Goal: Transaction & Acquisition: Purchase product/service

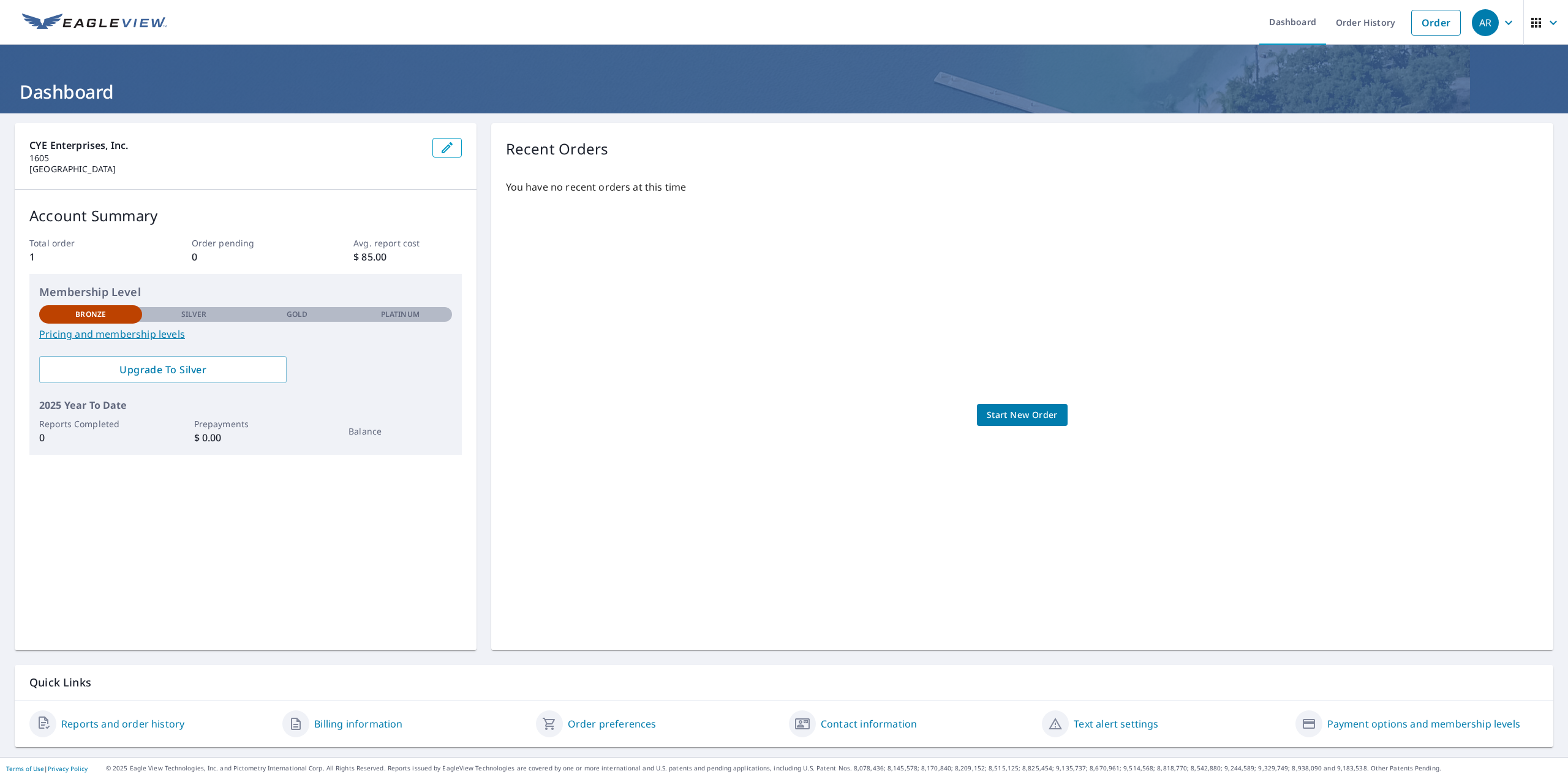
click at [1025, 417] on span "Start New Order" at bounding box center [1022, 415] width 71 height 15
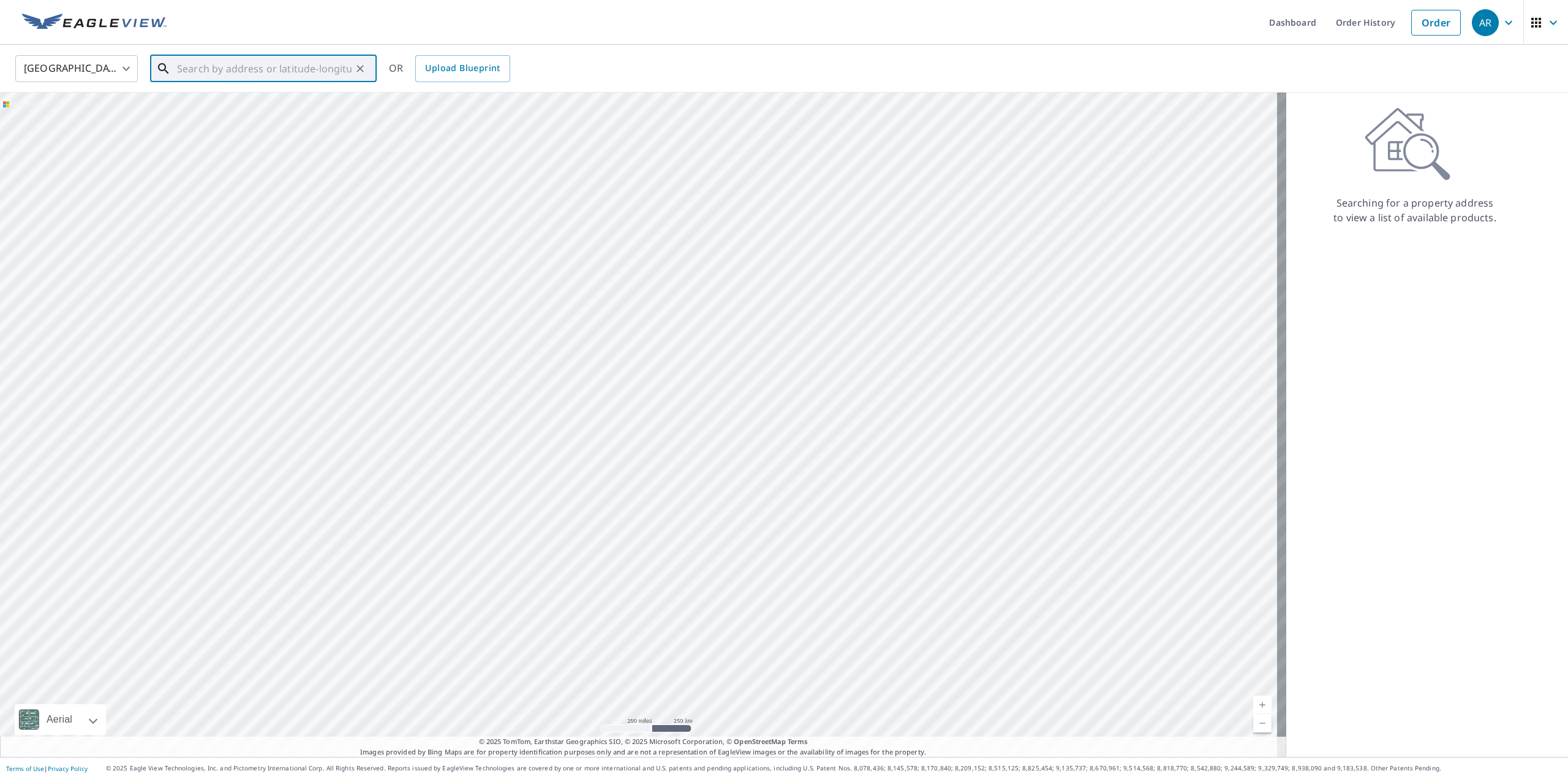
click at [213, 71] on input "text" at bounding box center [264, 69] width 175 height 34
paste input "[STREET_ADDRESS]"
click at [223, 112] on p "[GEOGRAPHIC_DATA]" at bounding box center [271, 118] width 193 height 12
type input "[STREET_ADDRESS]"
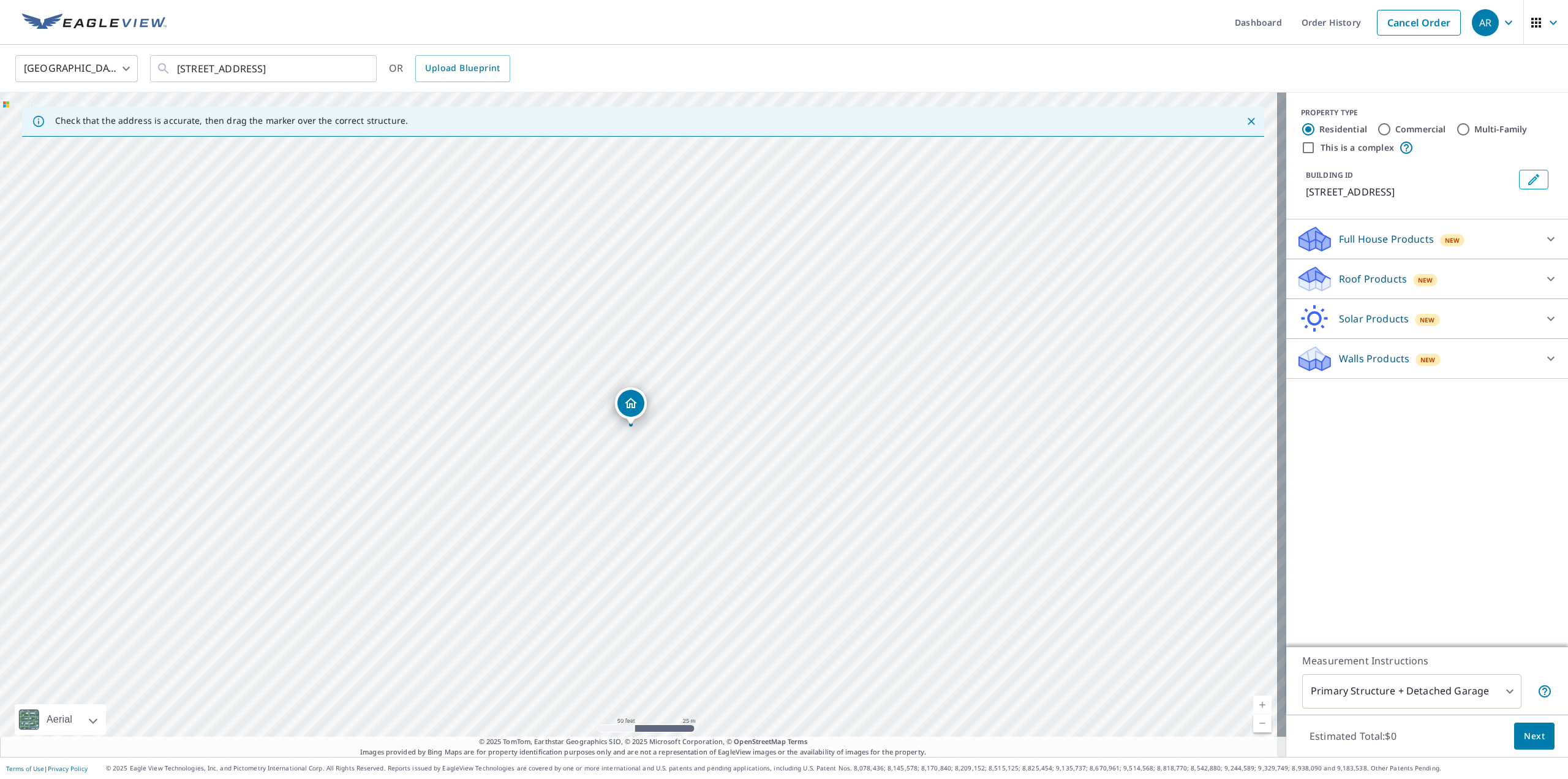
drag, startPoint x: 638, startPoint y: 500, endPoint x: 637, endPoint y: 534, distance: 34.0
click at [637, 534] on div "[STREET_ADDRESS]" at bounding box center [643, 424] width 1287 height 664
click at [1476, 688] on body "AR AR Dashboard Order History Cancel Order AR [GEOGRAPHIC_DATA] [GEOGRAPHIC_DAT…" at bounding box center [784, 390] width 1568 height 779
click at [1401, 708] on li "Primary Structure Only" at bounding box center [1403, 709] width 220 height 22
type input "2"
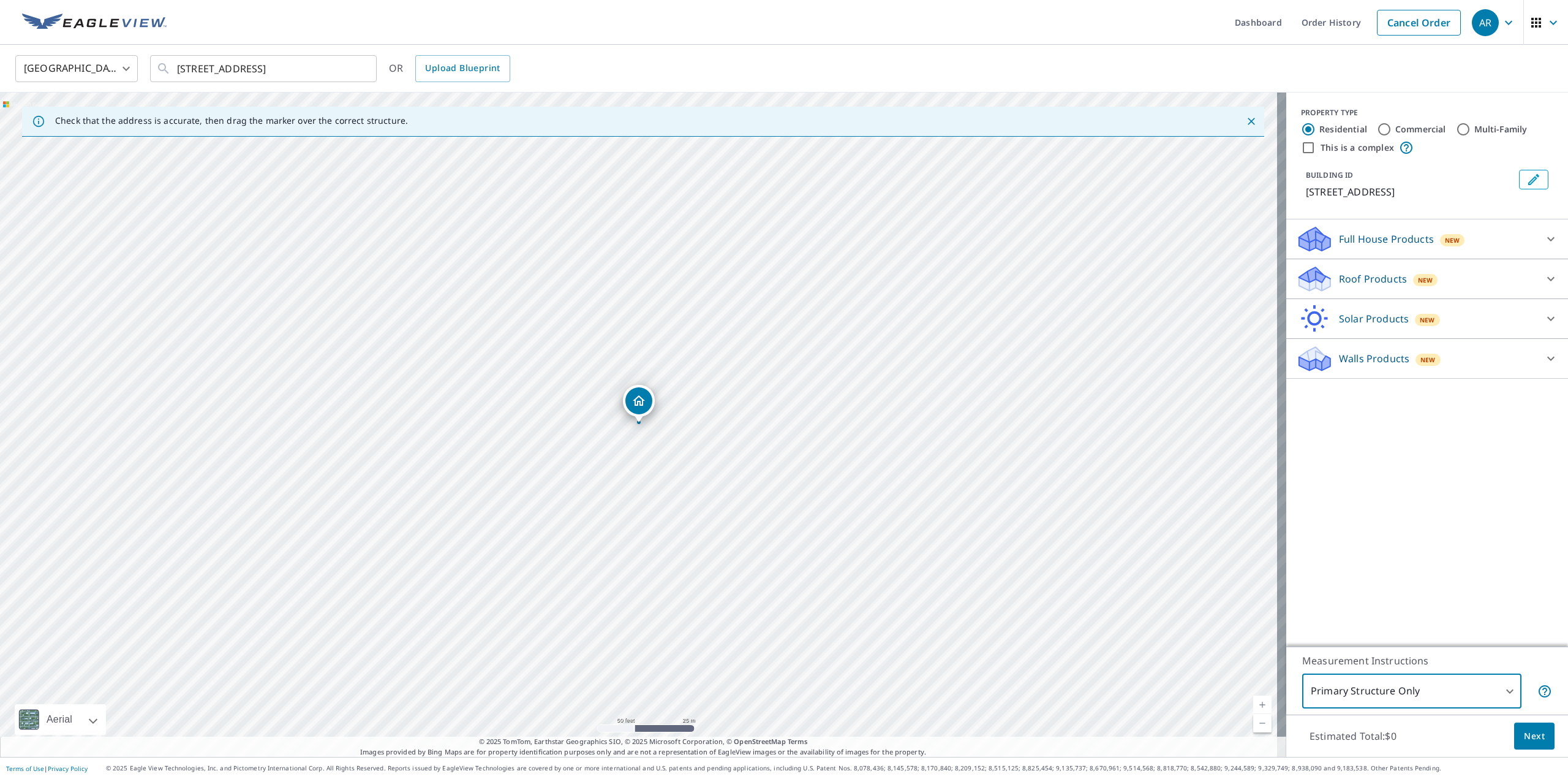
click at [1415, 126] on label "Commercial" at bounding box center [1420, 129] width 51 height 12
click at [1391, 126] on input "Commercial" at bounding box center [1385, 129] width 15 height 15
radio input "true"
type input "4"
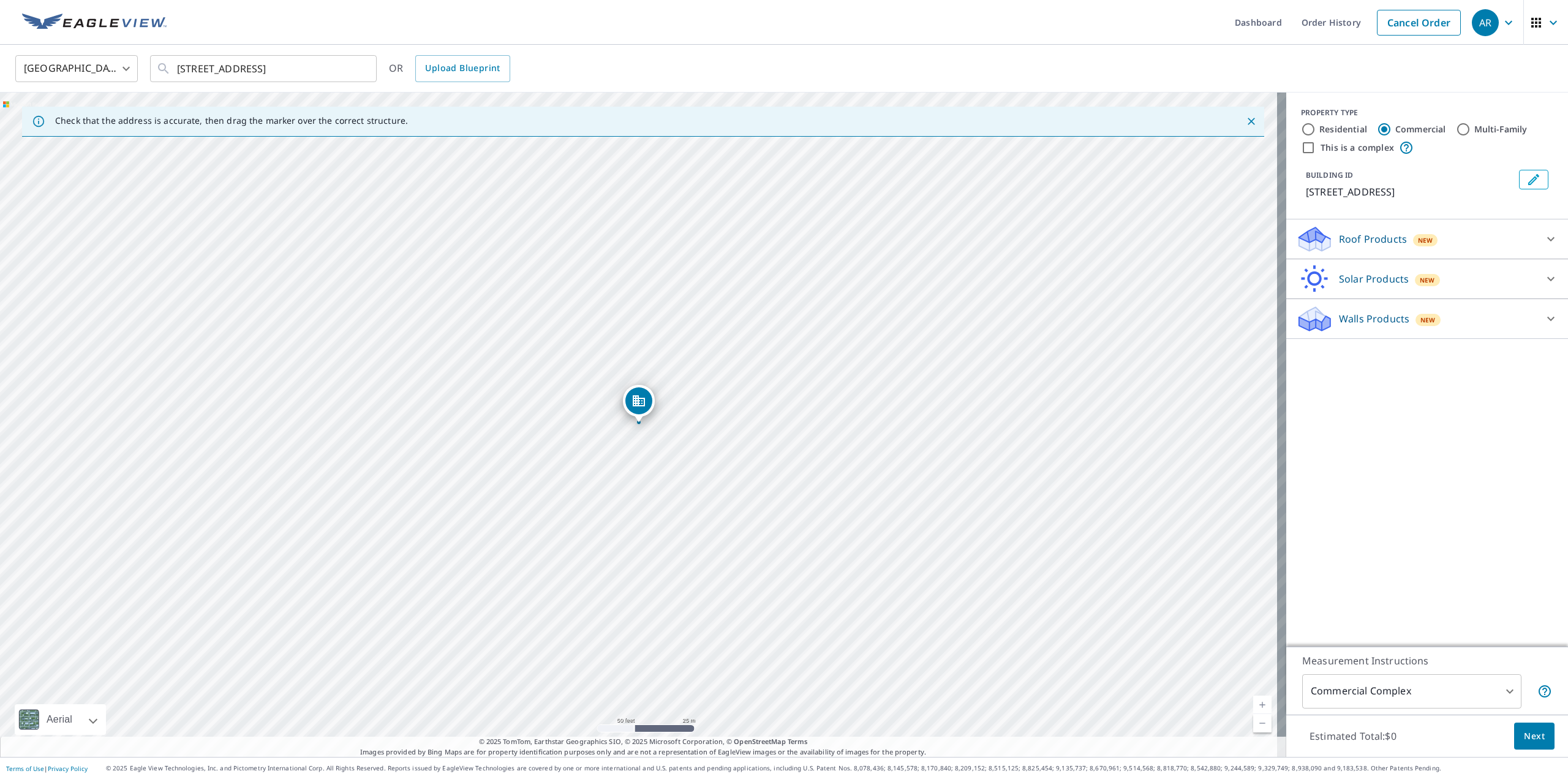
click at [1418, 683] on body "AR AR Dashboard Order History Cancel Order AR [GEOGRAPHIC_DATA] [GEOGRAPHIC_DAT…" at bounding box center [784, 390] width 1568 height 779
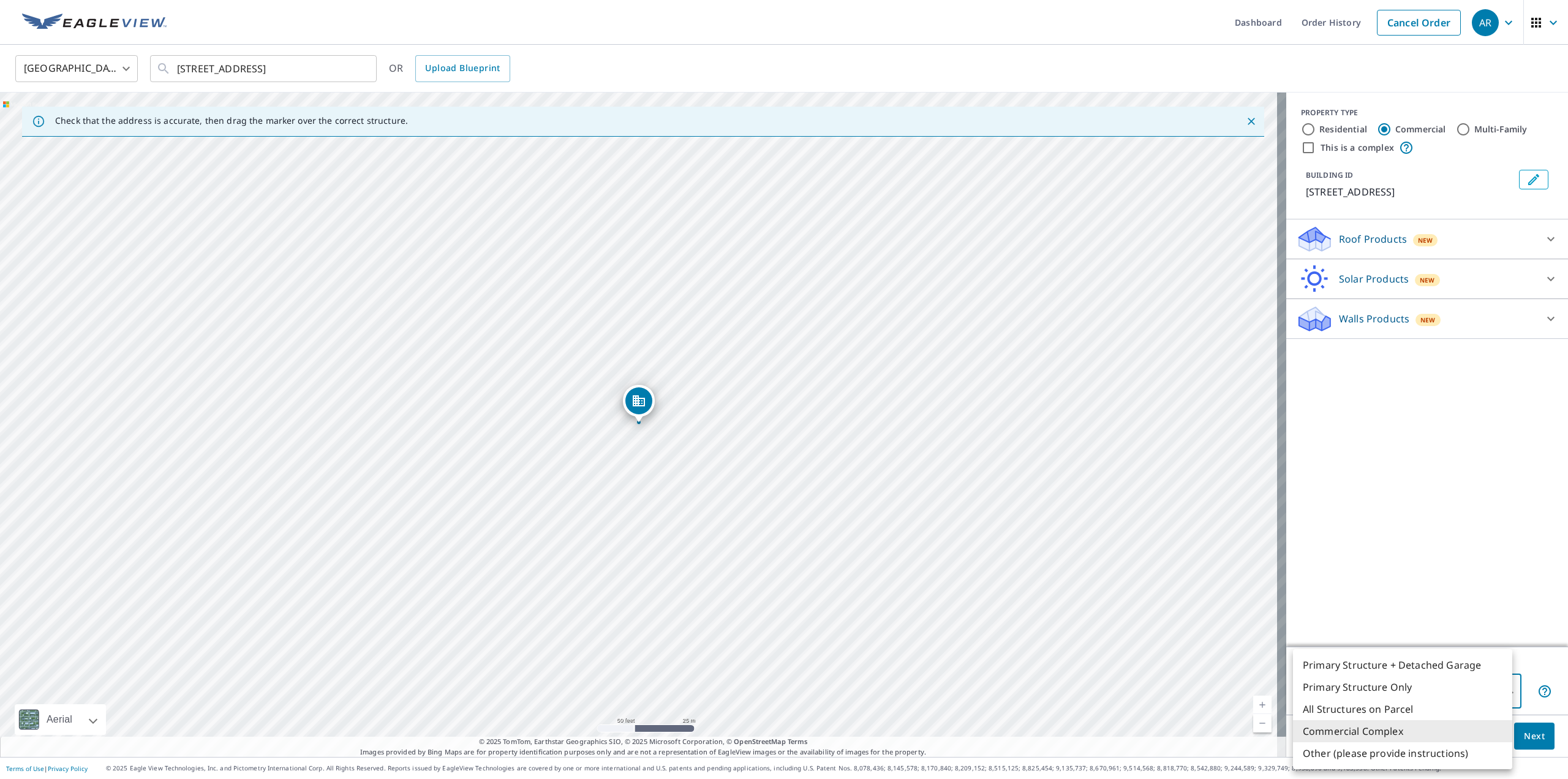
click at [1355, 730] on li "Commercial Complex" at bounding box center [1403, 731] width 220 height 22
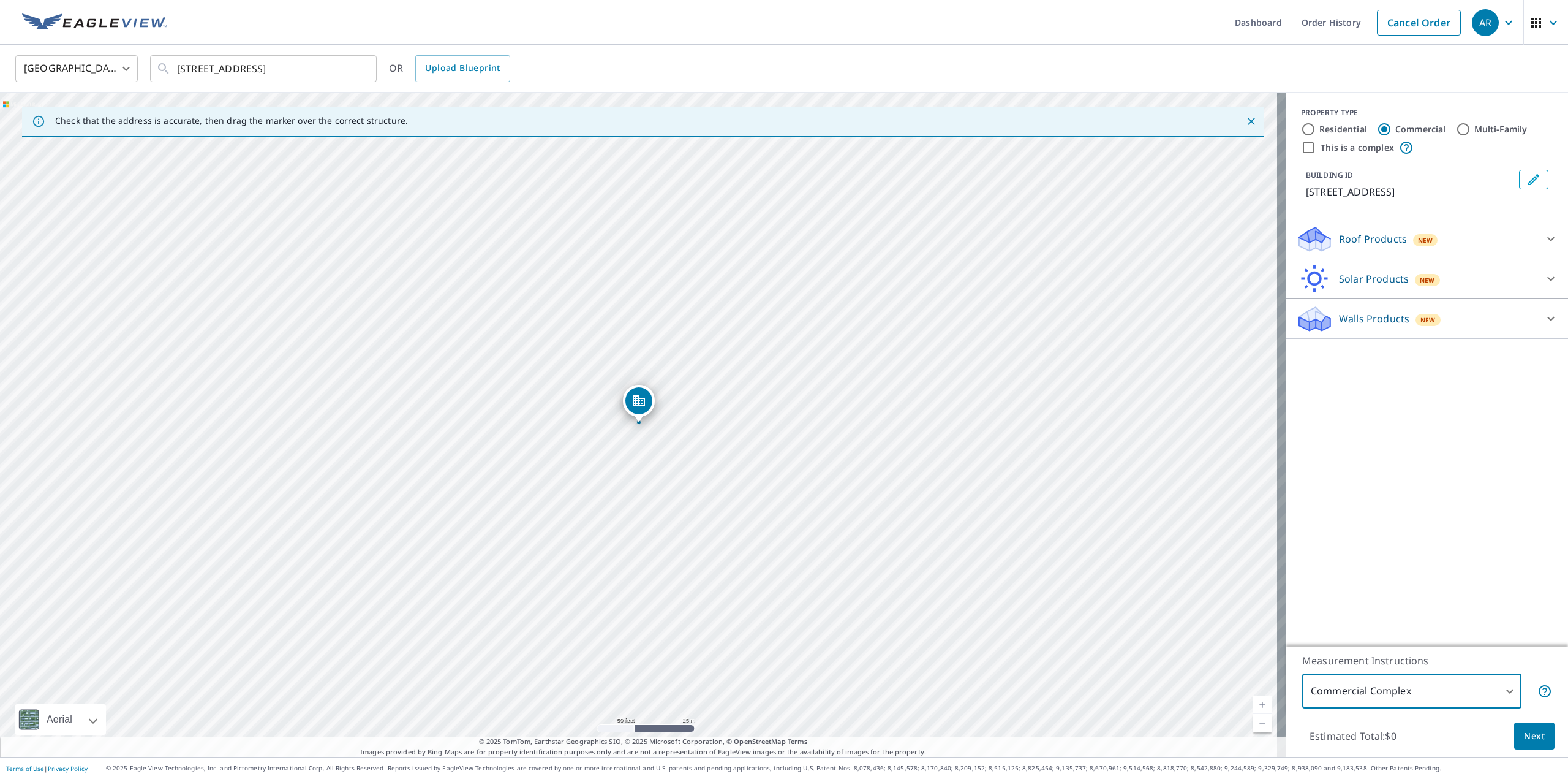
click at [1524, 741] on span "Next" at bounding box center [1534, 736] width 21 height 15
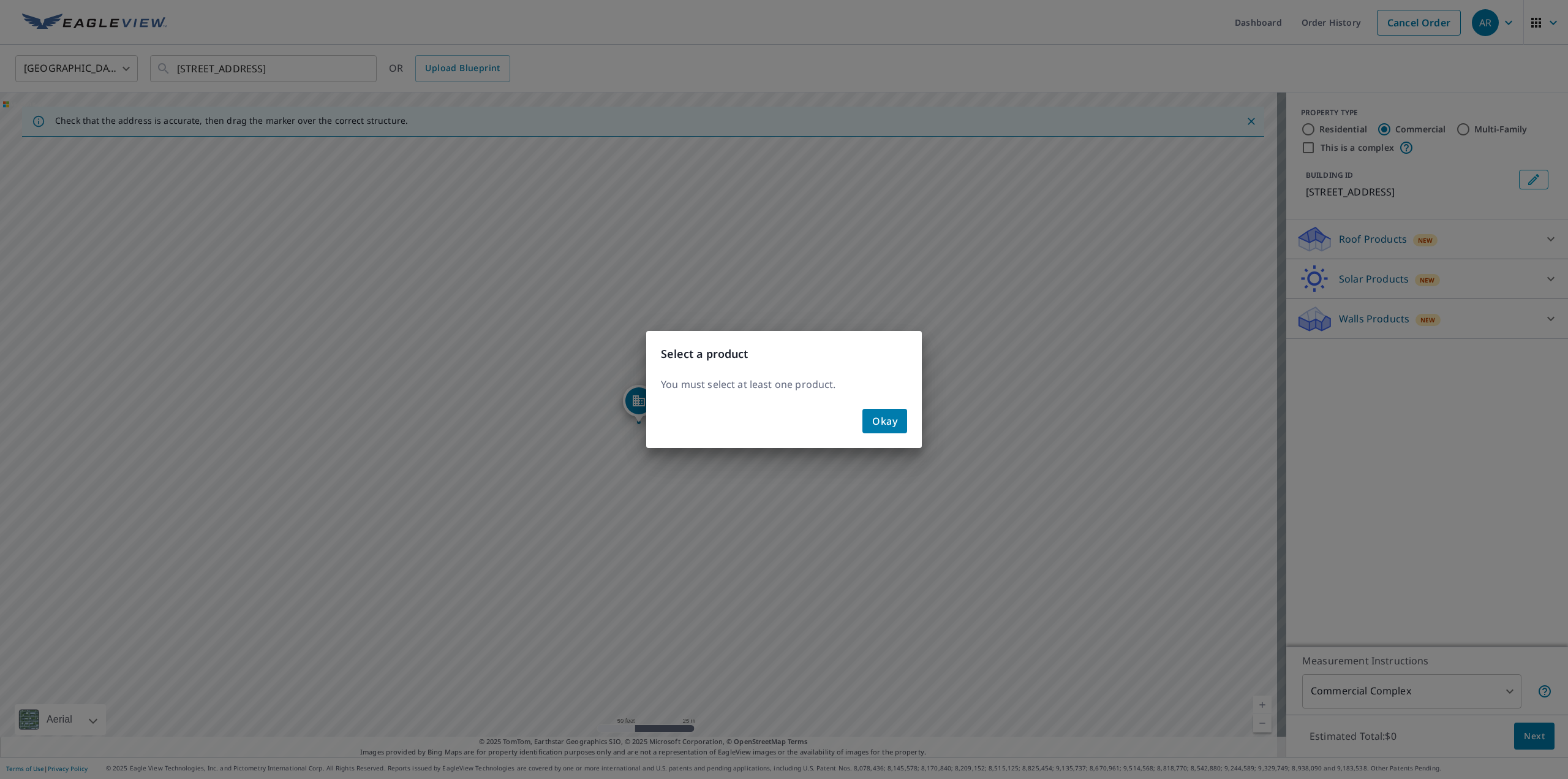
click at [891, 414] on span "Okay" at bounding box center [884, 421] width 25 height 17
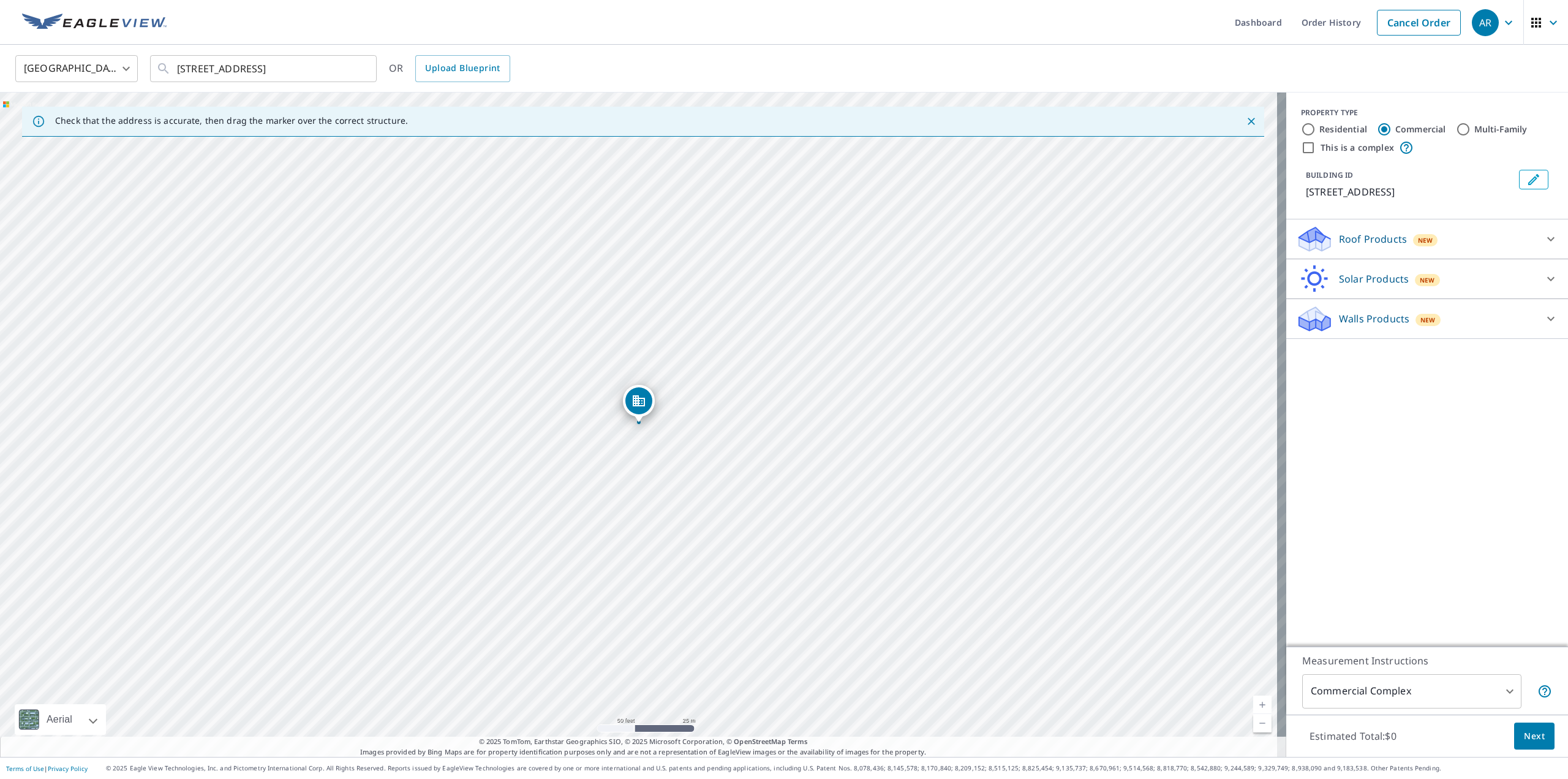
click at [1442, 244] on div "Roof Products New" at bounding box center [1417, 239] width 240 height 29
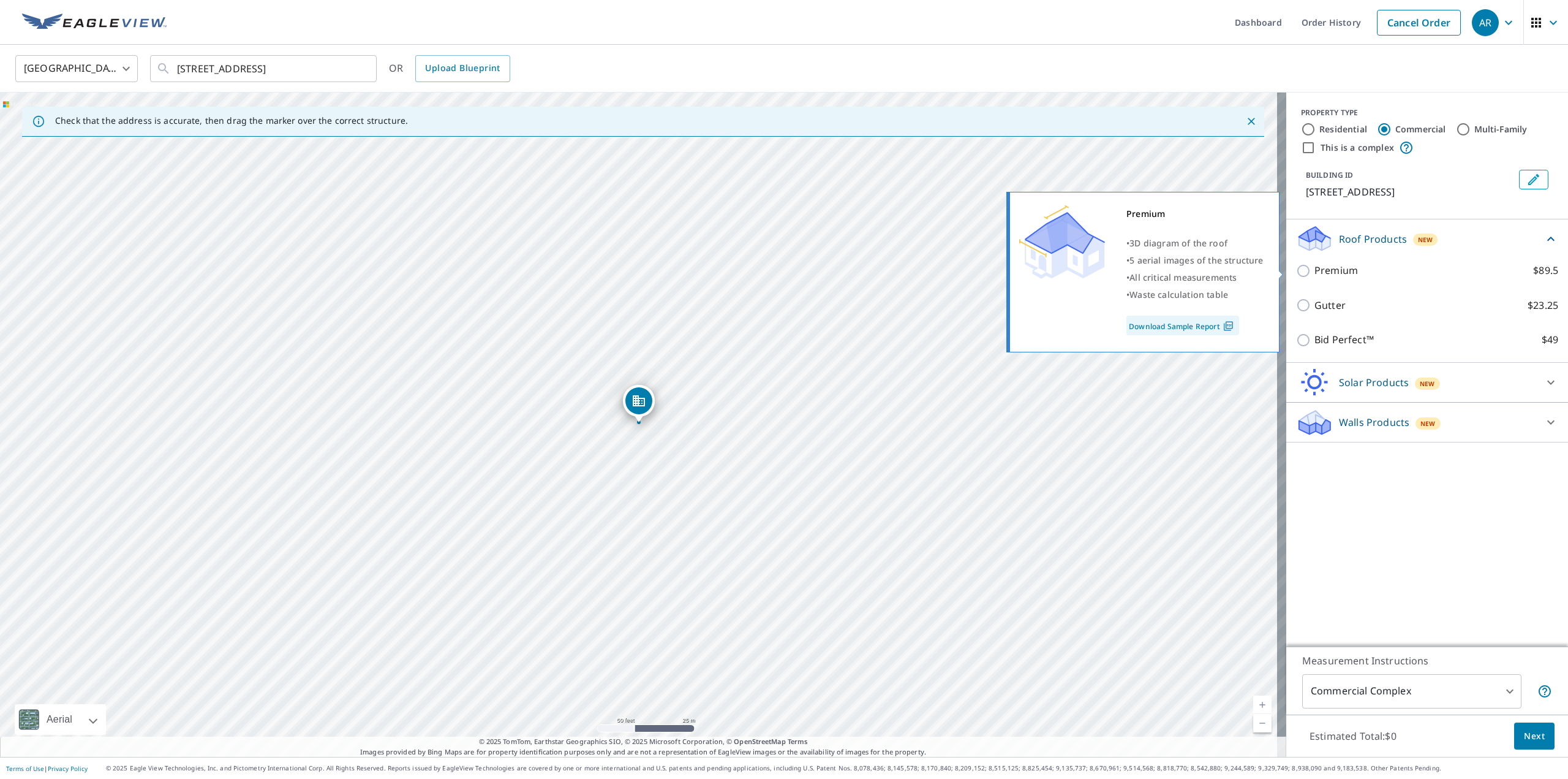
click at [1339, 270] on p "Premium" at bounding box center [1336, 271] width 44 height 15
click at [1315, 270] on input "Premium $89.5" at bounding box center [1306, 271] width 18 height 15
checkbox input "true"
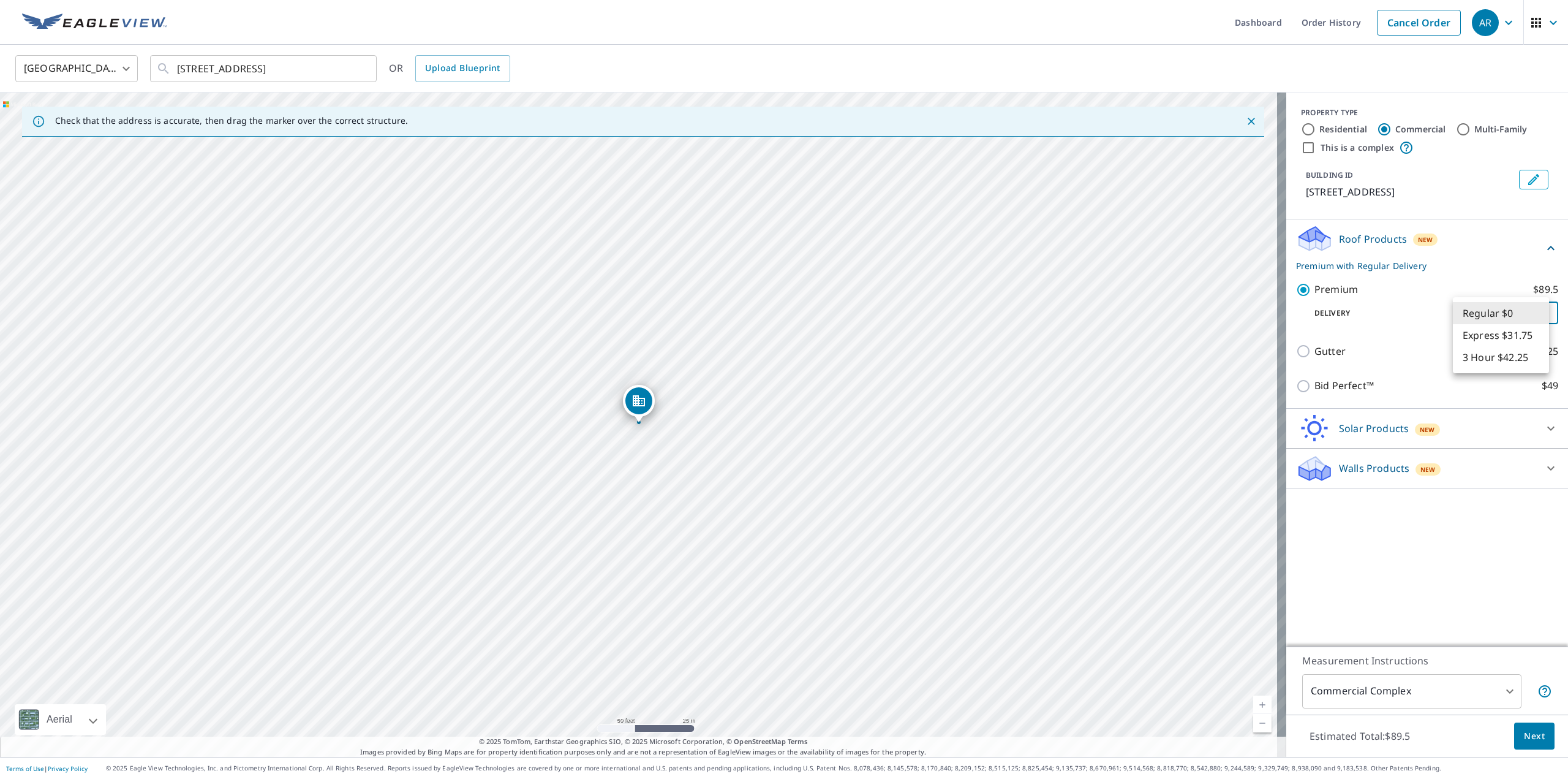
click at [1540, 316] on body "AR AR Dashboard Order History Cancel Order AR [GEOGRAPHIC_DATA] [GEOGRAPHIC_DAT…" at bounding box center [784, 390] width 1568 height 779
click at [1537, 310] on li "Regular $0" at bounding box center [1501, 313] width 96 height 22
click at [1517, 310] on body "AR AR Dashboard Order History Cancel Order AR [GEOGRAPHIC_DATA] [GEOGRAPHIC_DAT…" at bounding box center [784, 390] width 1568 height 779
click at [1518, 310] on li "Regular $0" at bounding box center [1501, 313] width 96 height 22
click at [1425, 583] on div "PROPERTY TYPE Residential Commercial Multi-Family This is a complex BUILDING ID…" at bounding box center [1427, 369] width 281 height 554
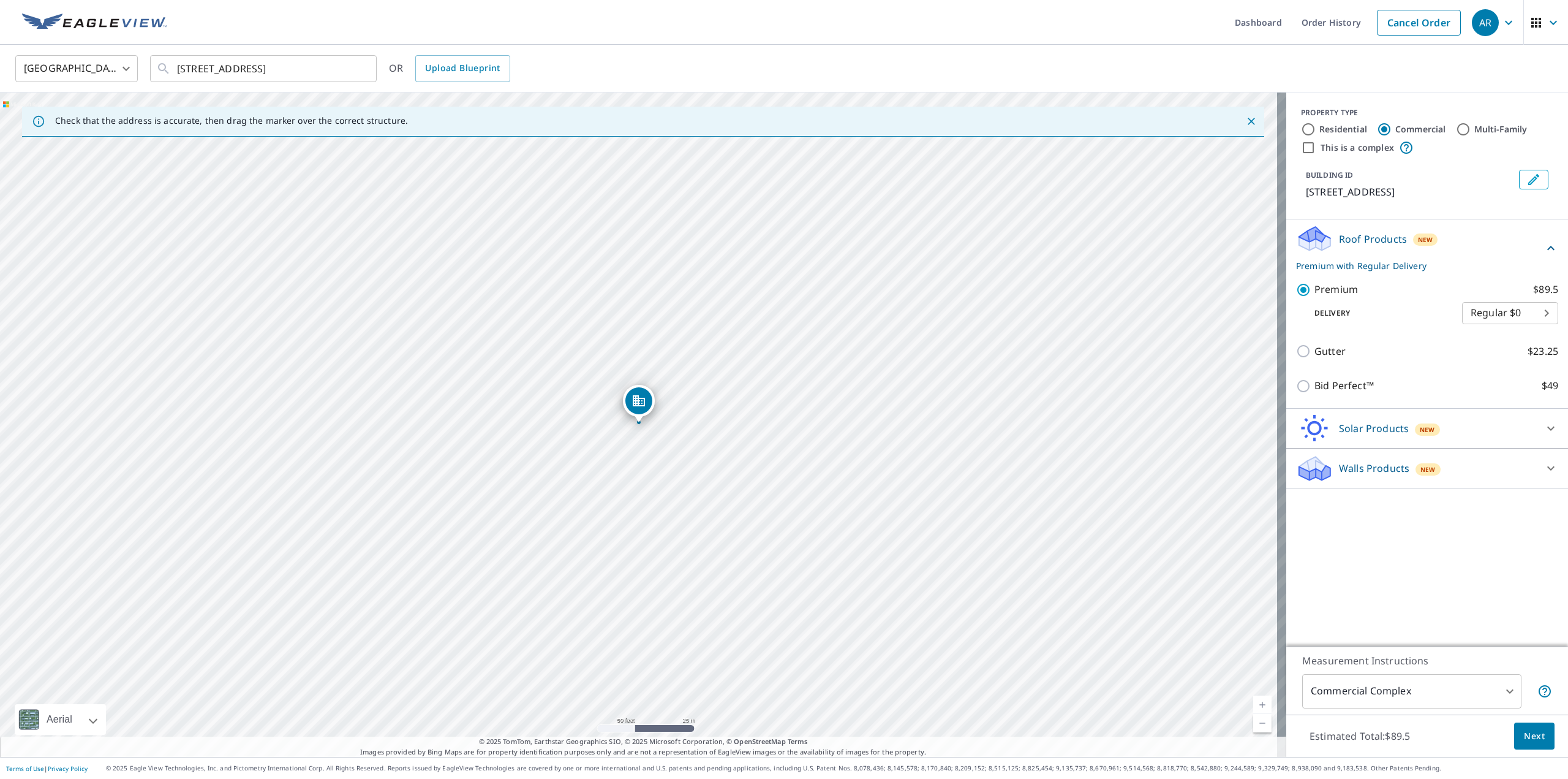
click at [1441, 475] on div "Walls Products New" at bounding box center [1417, 468] width 240 height 29
click at [1442, 475] on div "Walls Products New" at bounding box center [1420, 467] width 248 height 29
click at [1437, 433] on div "Solar Products New" at bounding box center [1417, 428] width 240 height 29
click at [1437, 432] on div "Solar Products New" at bounding box center [1420, 428] width 248 height 29
click at [1528, 301] on body "AR AR Dashboard Order History Cancel Order AR [GEOGRAPHIC_DATA] [GEOGRAPHIC_DAT…" at bounding box center [784, 390] width 1568 height 779
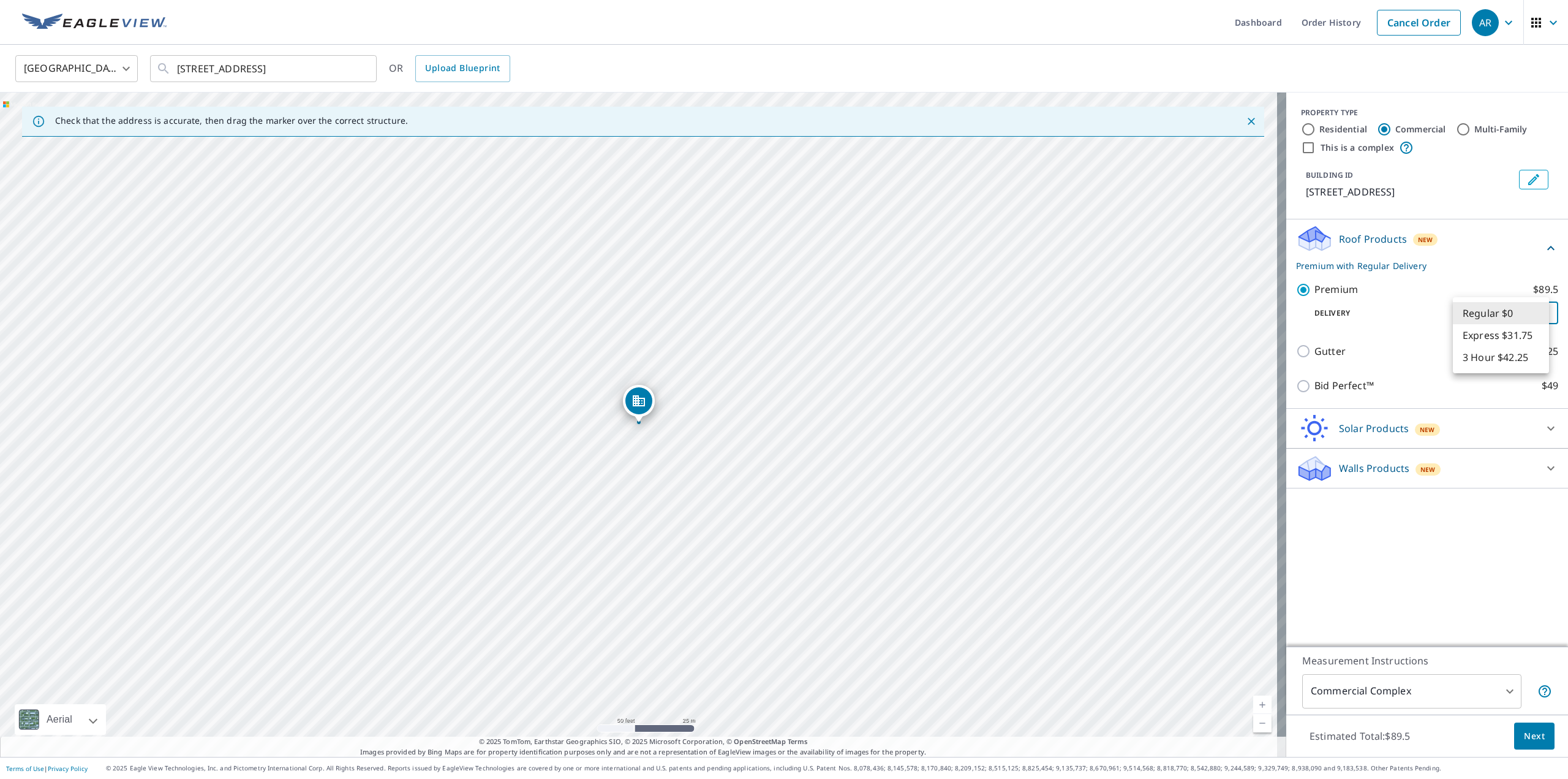
click at [1422, 269] on div at bounding box center [784, 390] width 1568 height 779
click at [1528, 315] on body "AR AR Dashboard Order History Cancel Order AR [GEOGRAPHIC_DATA] [GEOGRAPHIC_DAT…" at bounding box center [784, 390] width 1568 height 779
click at [1526, 313] on li "Regular $0" at bounding box center [1501, 313] width 96 height 22
click at [1524, 740] on span "Next" at bounding box center [1534, 736] width 21 height 15
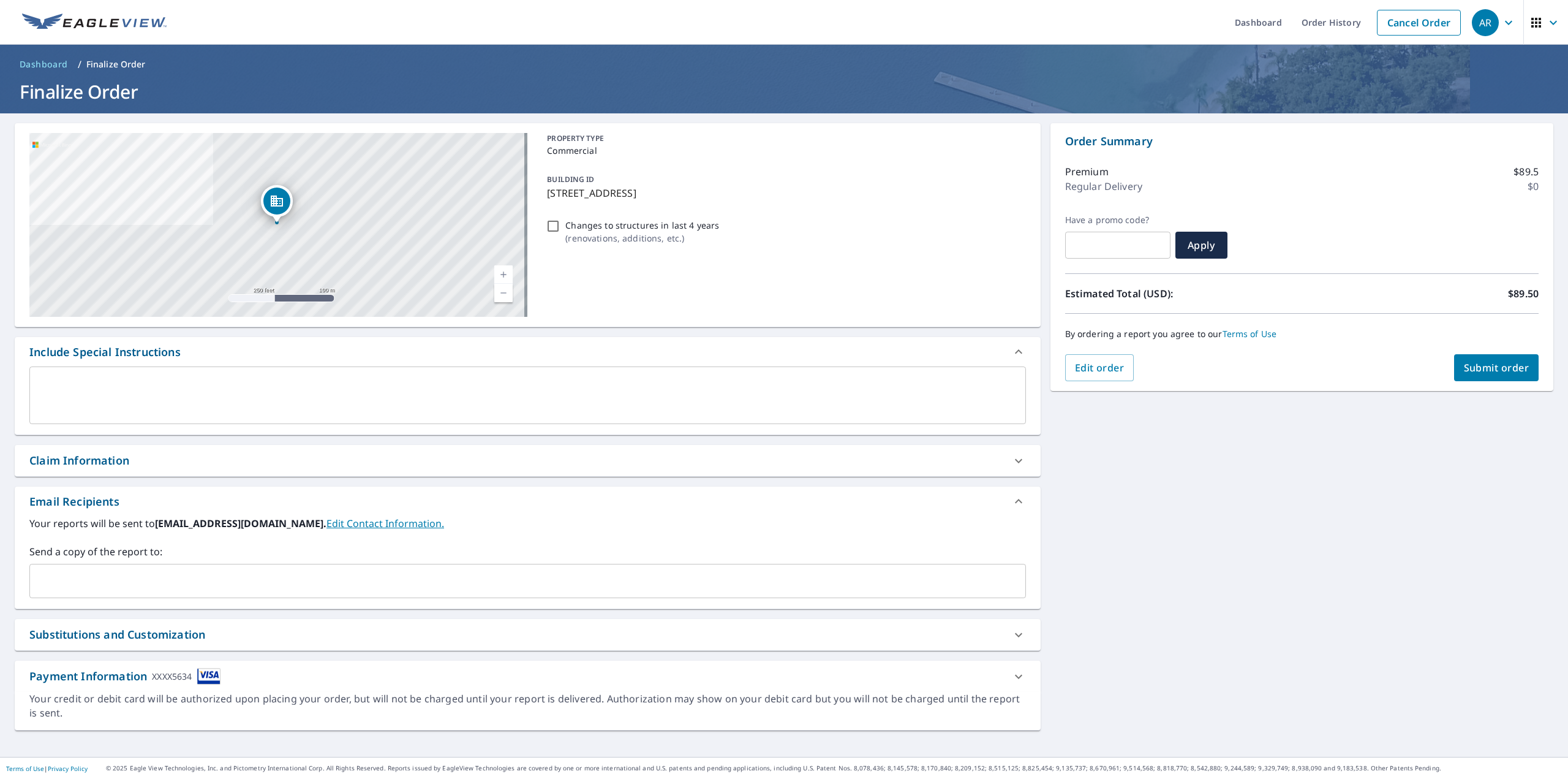
click at [117, 572] on input "text" at bounding box center [518, 581] width 967 height 23
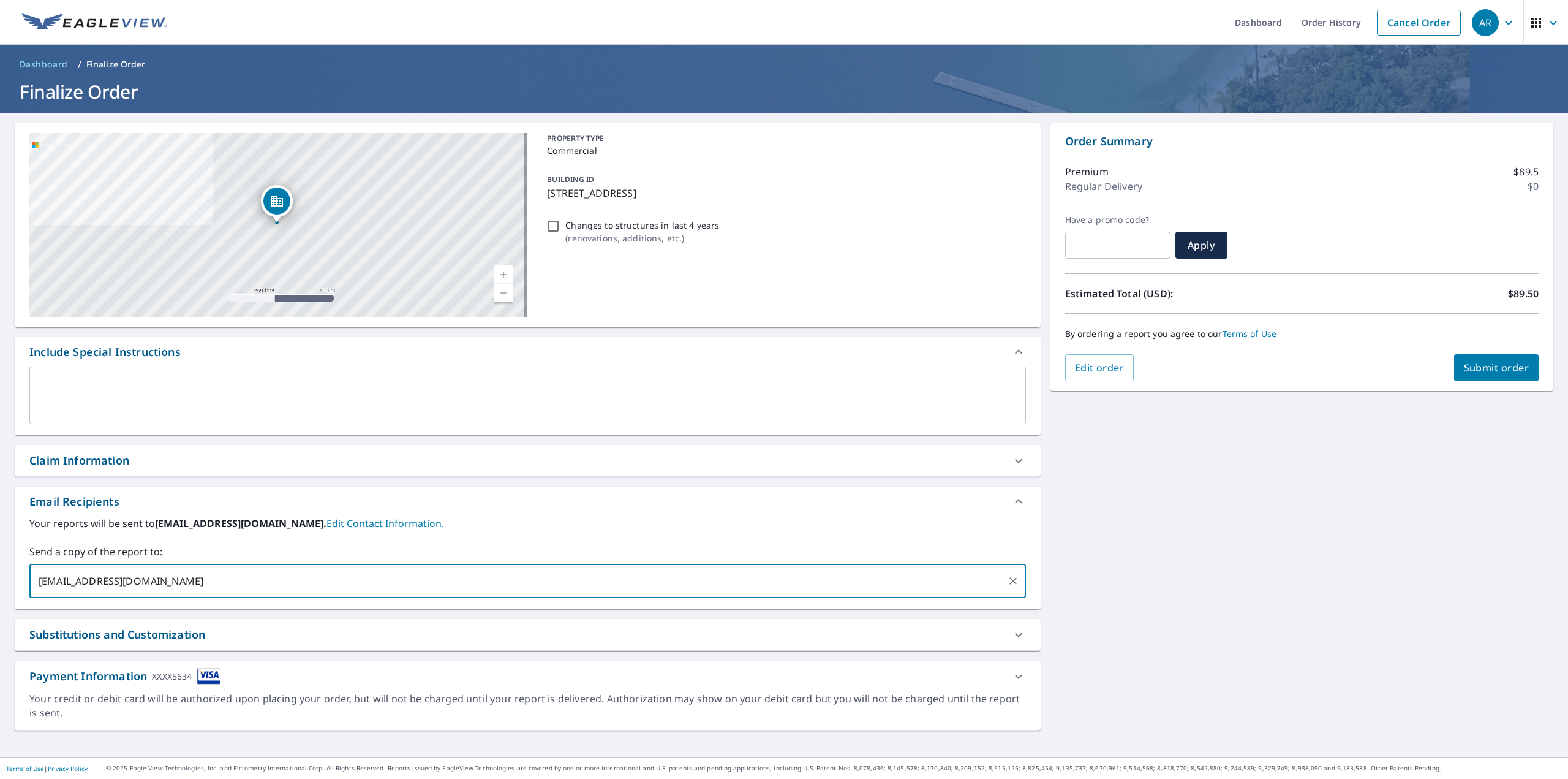
type input "[EMAIL_ADDRESS][DOMAIN_NAME],"
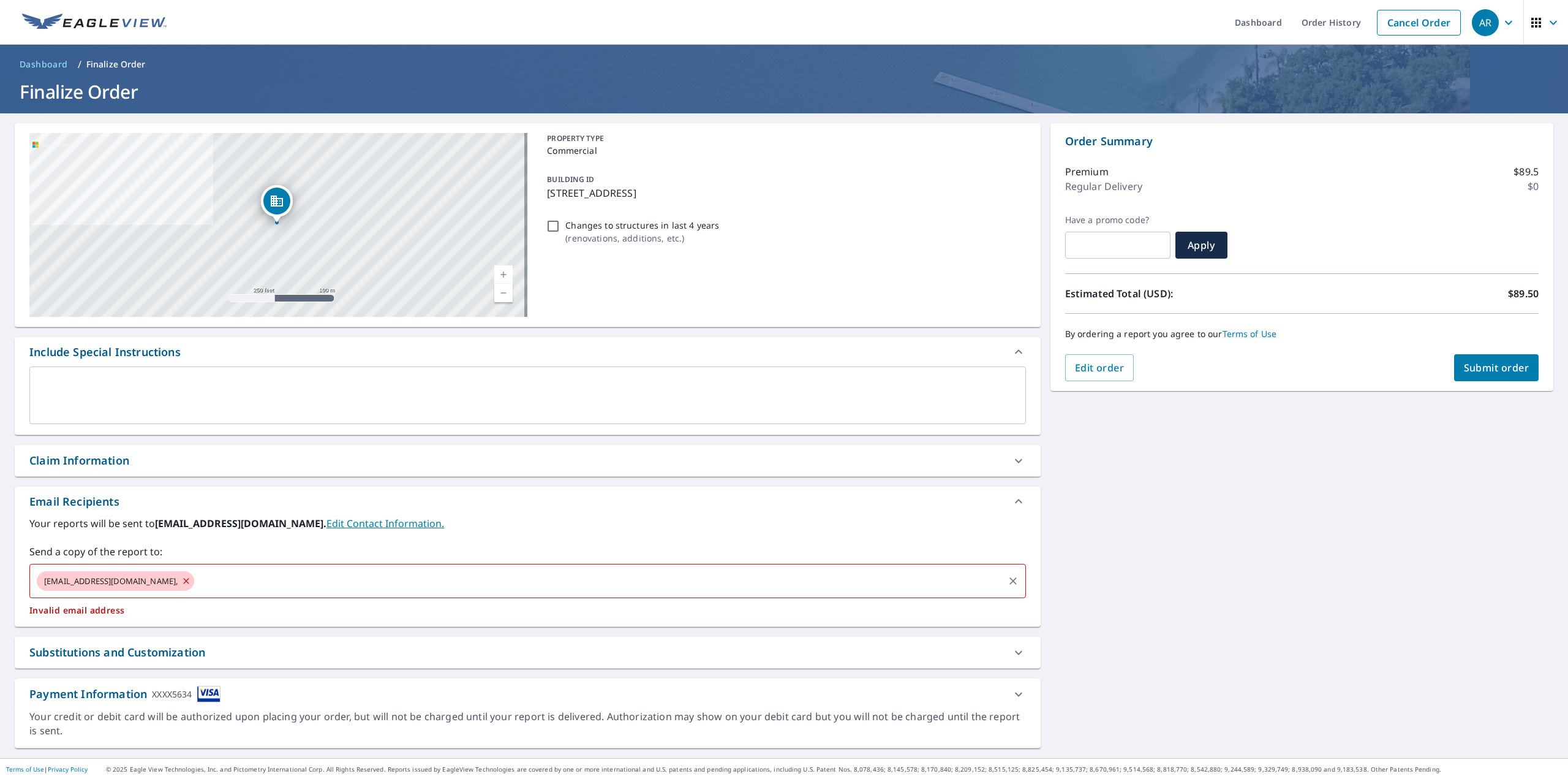
click at [203, 567] on div "[EMAIL_ADDRESS][DOMAIN_NAME], ​" at bounding box center [527, 581] width 996 height 34
click at [182, 583] on icon at bounding box center [186, 581] width 10 height 13
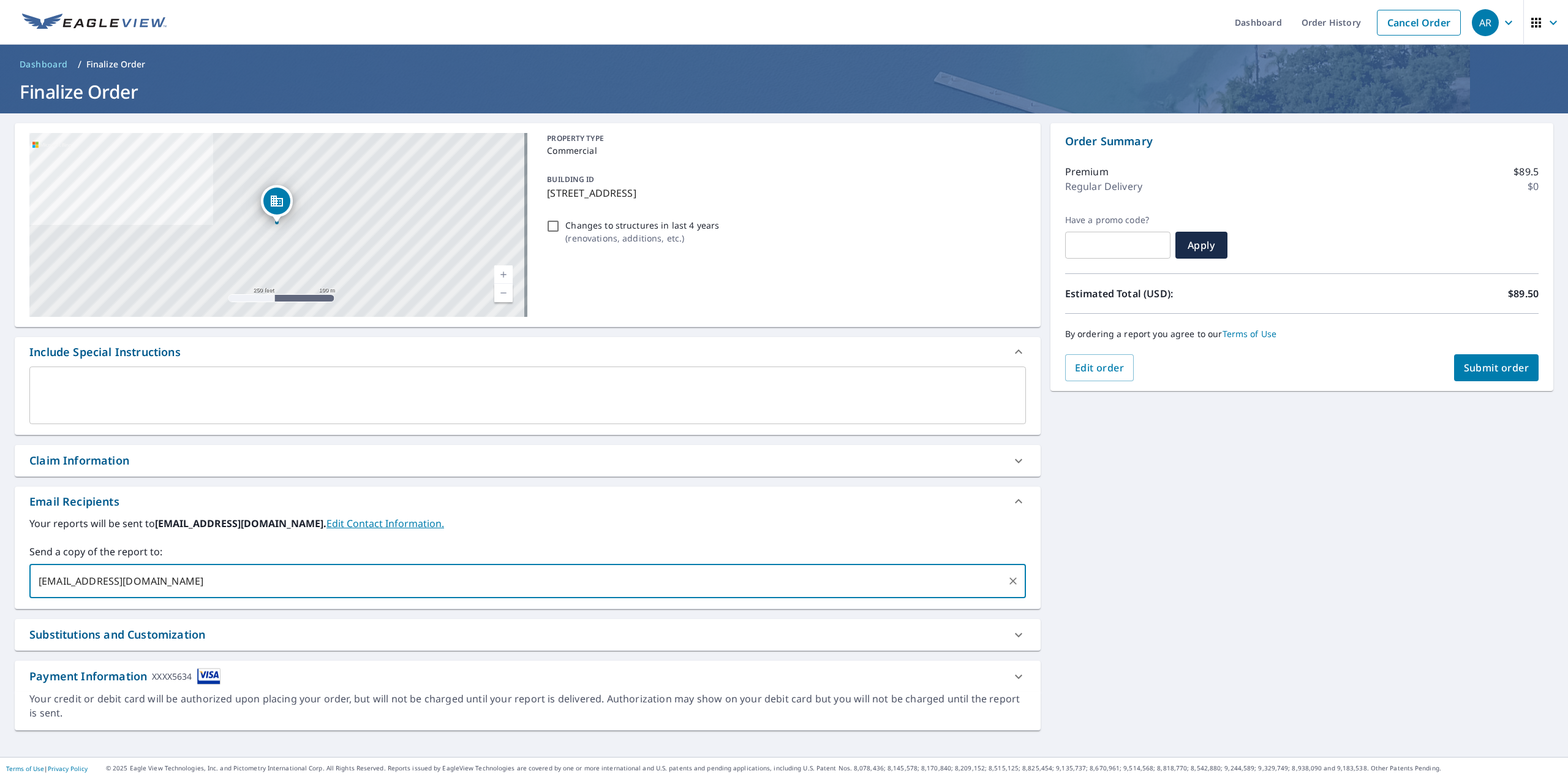
type input "[EMAIL_ADDRESS][DOMAIN_NAME]"
type input "[PERSON_NAME][EMAIL_ADDRESS][DOMAIN_NAME]"
click at [537, 588] on input "text" at bounding box center [709, 581] width 585 height 23
type input "[EMAIL_ADDRESS][DOMAIN_NAME]"
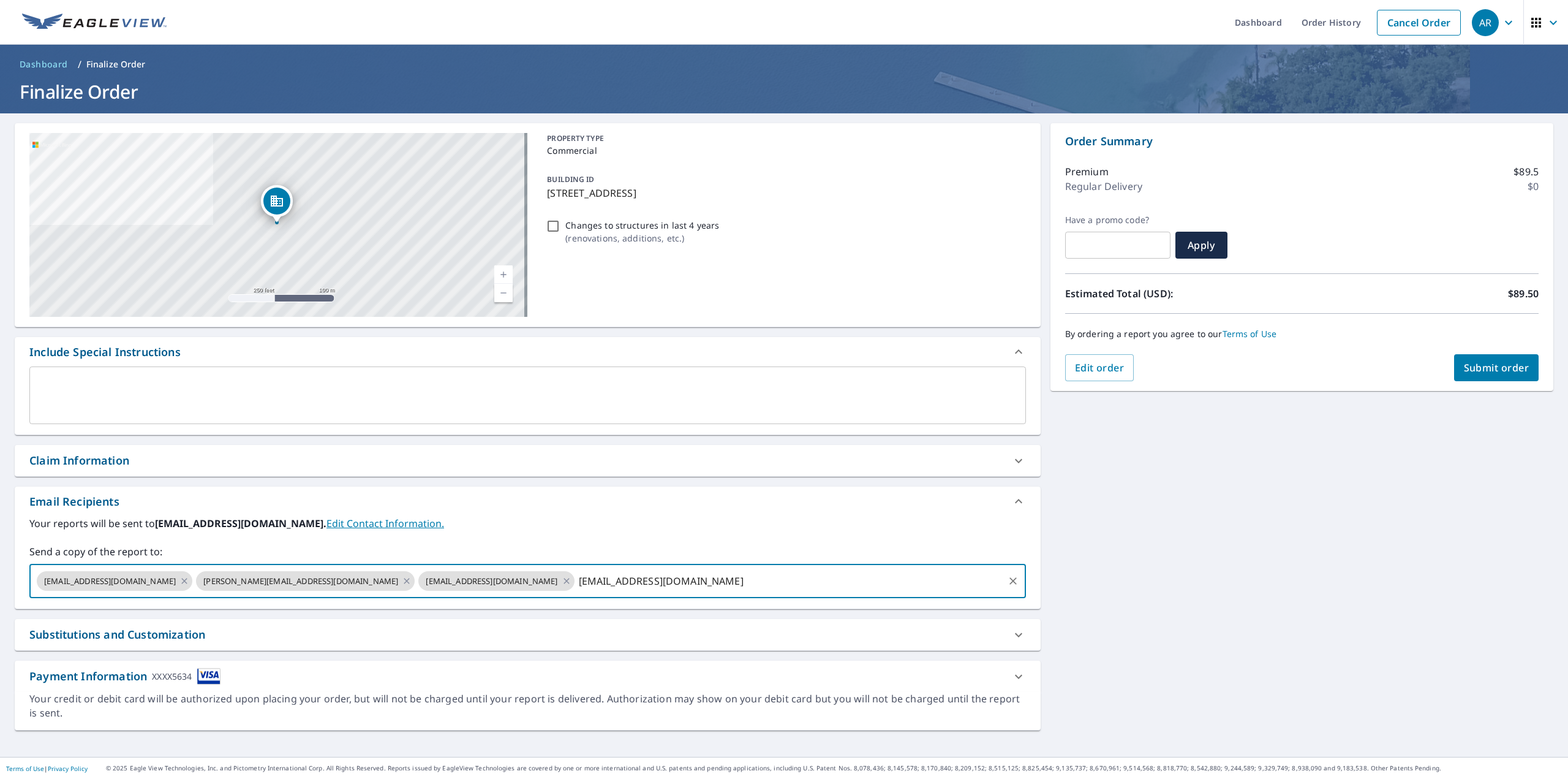
type input "[EMAIL_ADDRESS][DOMAIN_NAME]"
click at [1011, 680] on icon at bounding box center [1019, 677] width 15 height 15
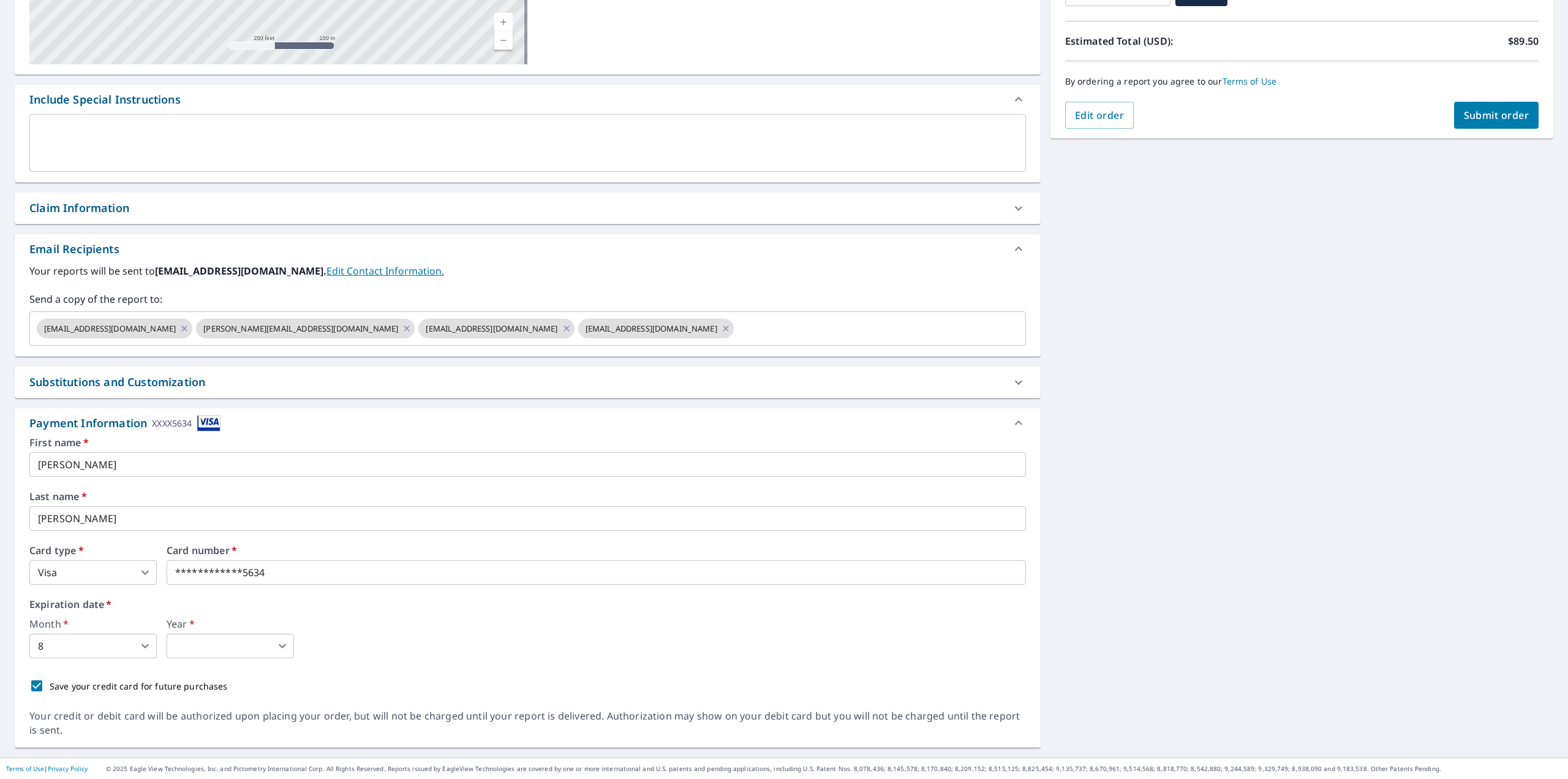
scroll to position [253, 0]
type input "3"
click at [77, 647] on body "AR AR Dashboard Order History Cancel Order AR Dashboard / Finalize Order Finali…" at bounding box center [784, 390] width 1568 height 779
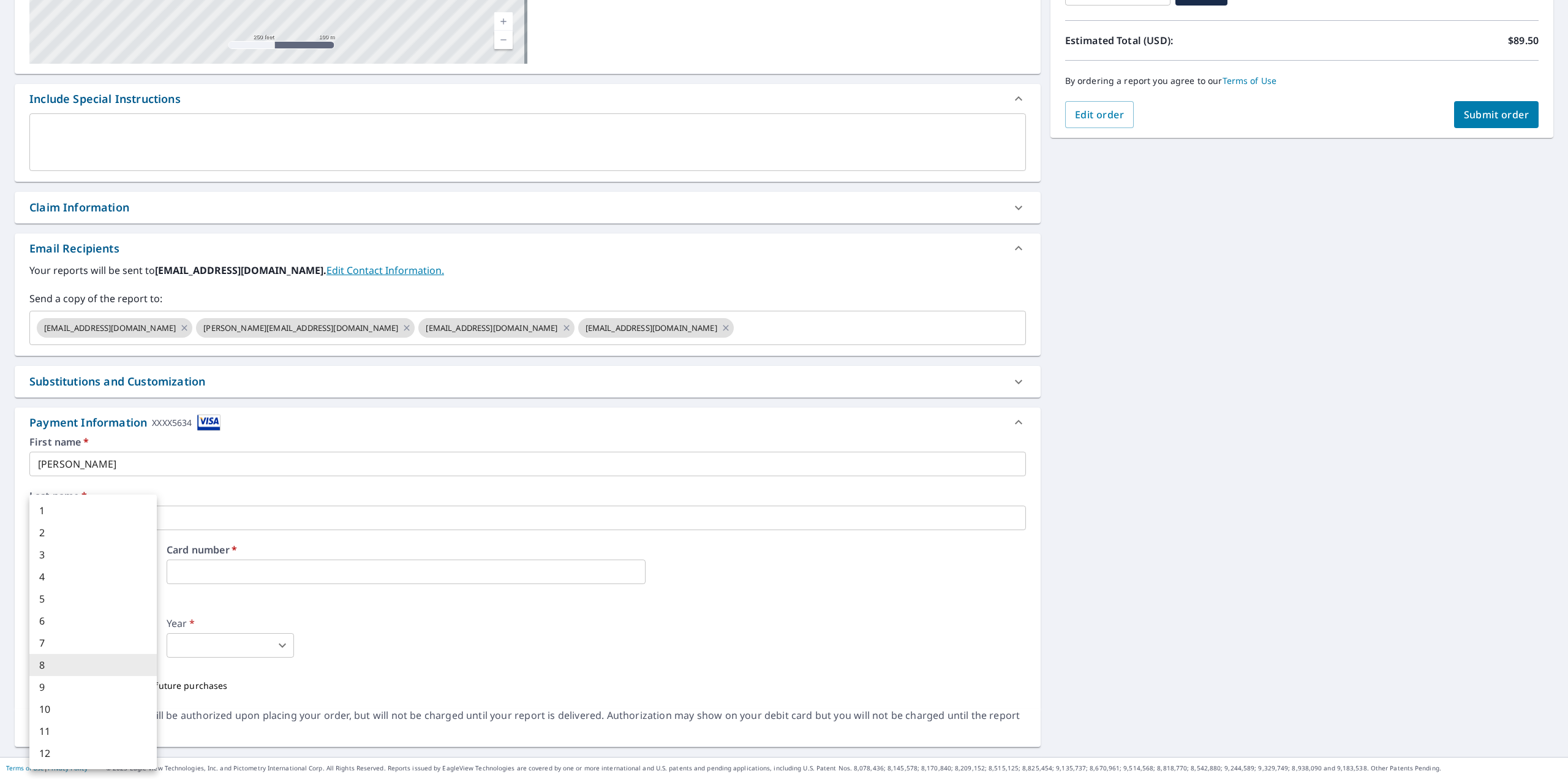
click at [44, 704] on li "10" at bounding box center [93, 709] width 128 height 22
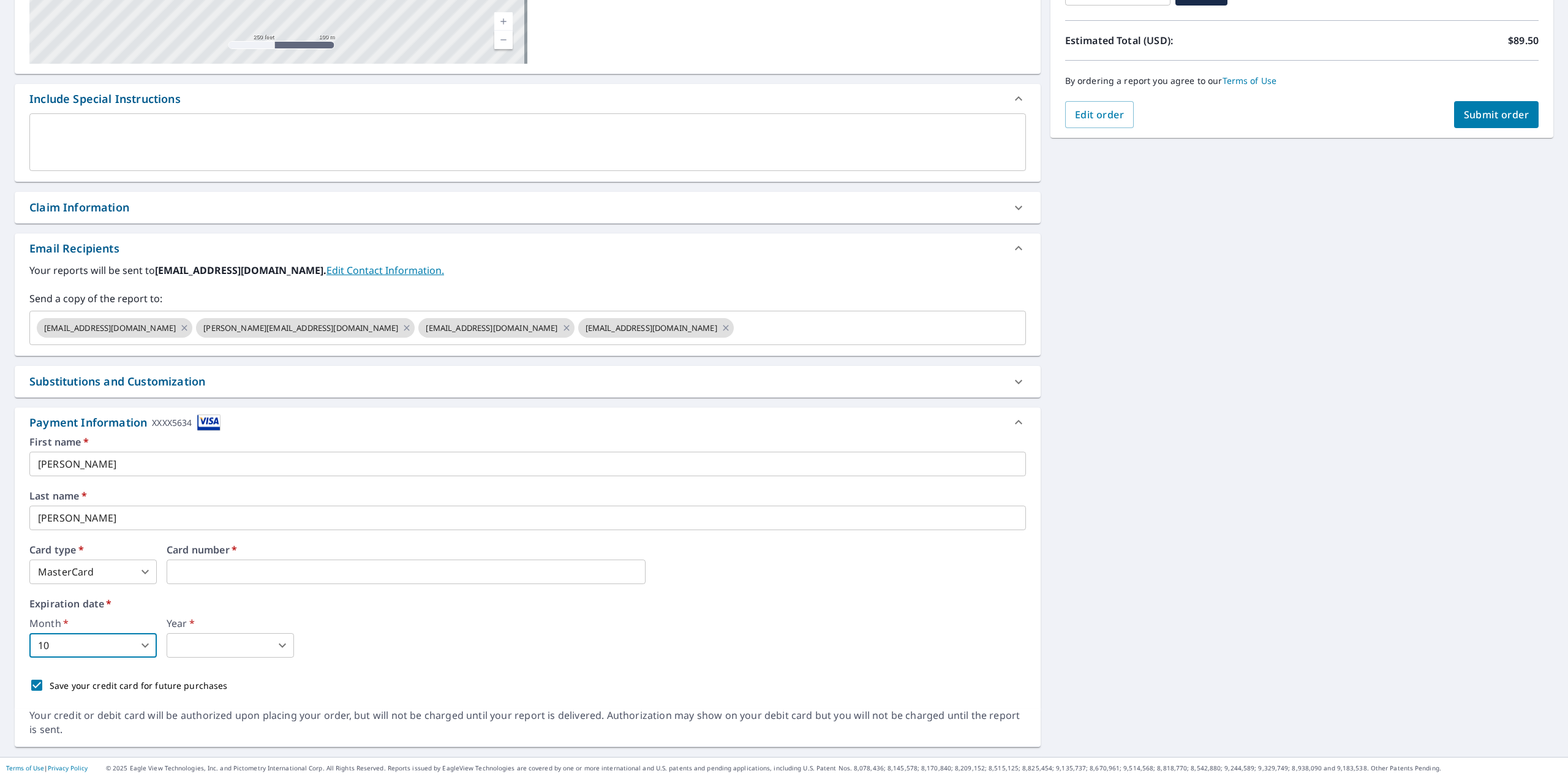
click at [186, 648] on body "AR AR Dashboard Order History Cancel Order AR Dashboard / Finalize Order Finali…" at bounding box center [784, 390] width 1568 height 779
click at [73, 649] on div at bounding box center [784, 390] width 1568 height 779
click at [77, 647] on body "AR AR Dashboard Order History Cancel Order AR Dashboard / Finalize Order Finali…" at bounding box center [784, 390] width 1568 height 779
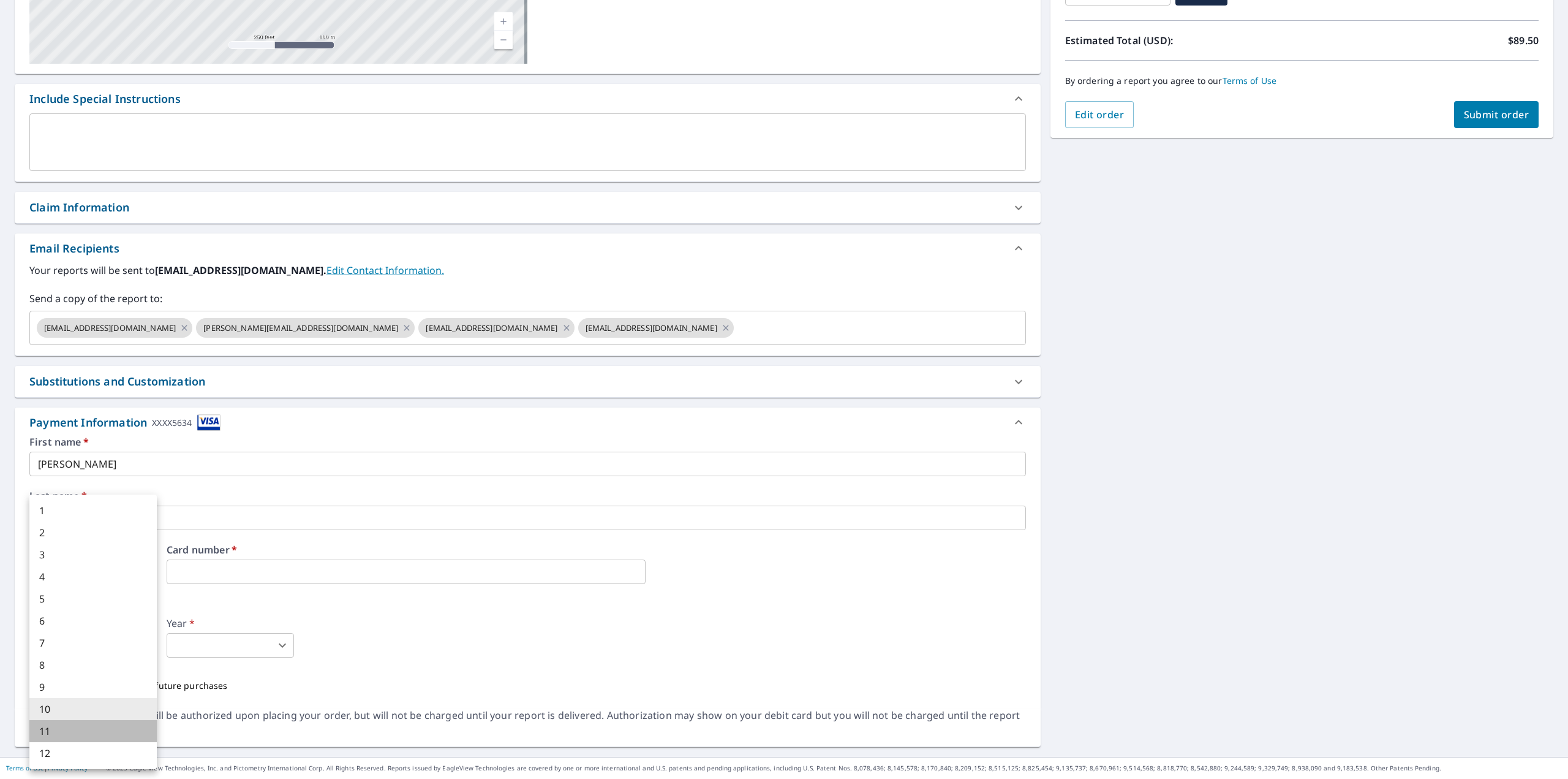
click at [45, 729] on li "11" at bounding box center [93, 731] width 128 height 22
type input "11"
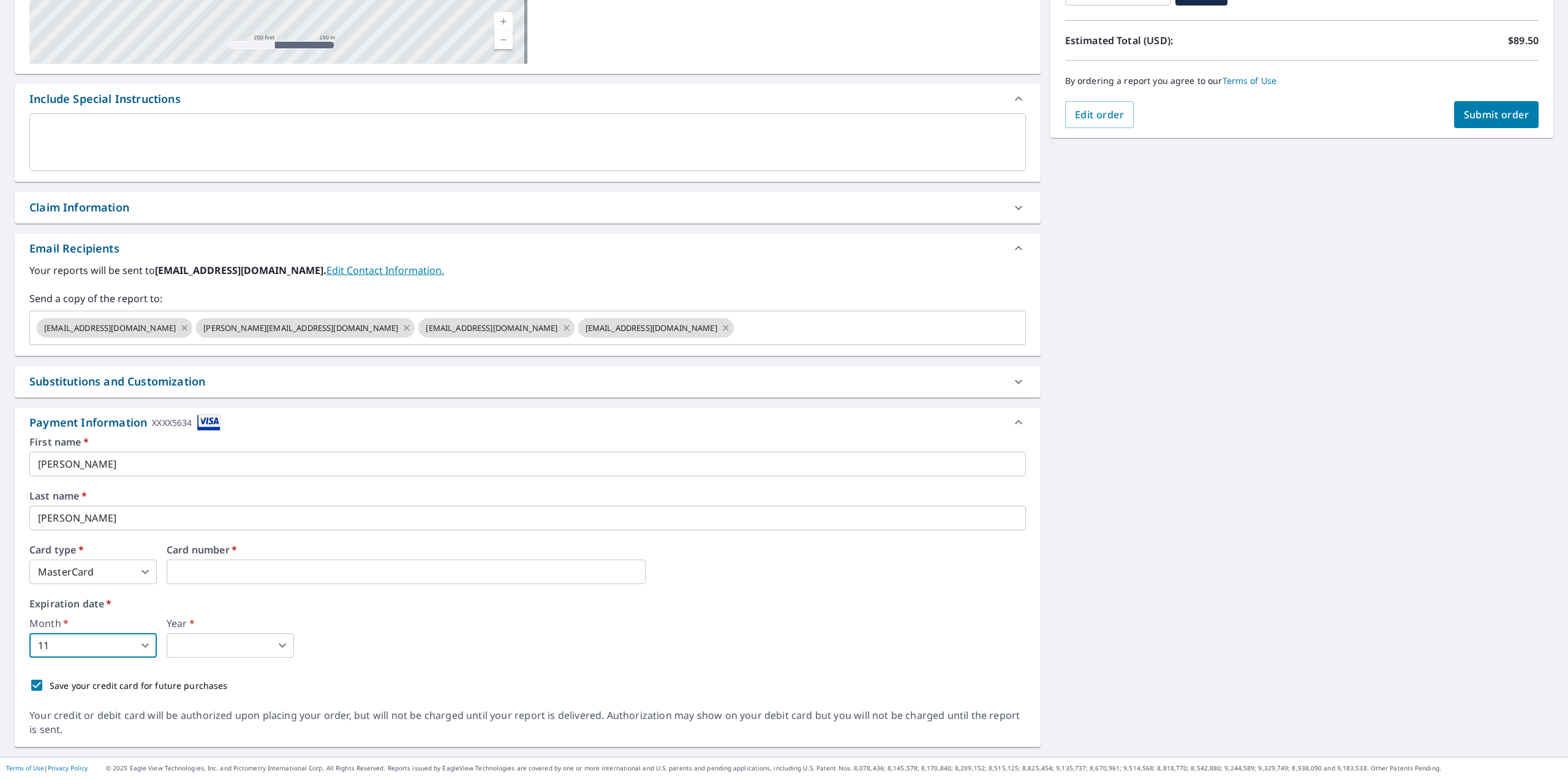
click at [213, 642] on body "AR AR Dashboard Order History Cancel Order AR Dashboard / Finalize Order Finali…" at bounding box center [784, 390] width 1568 height 779
click at [200, 555] on li "2026" at bounding box center [231, 555] width 128 height 22
type input "2026"
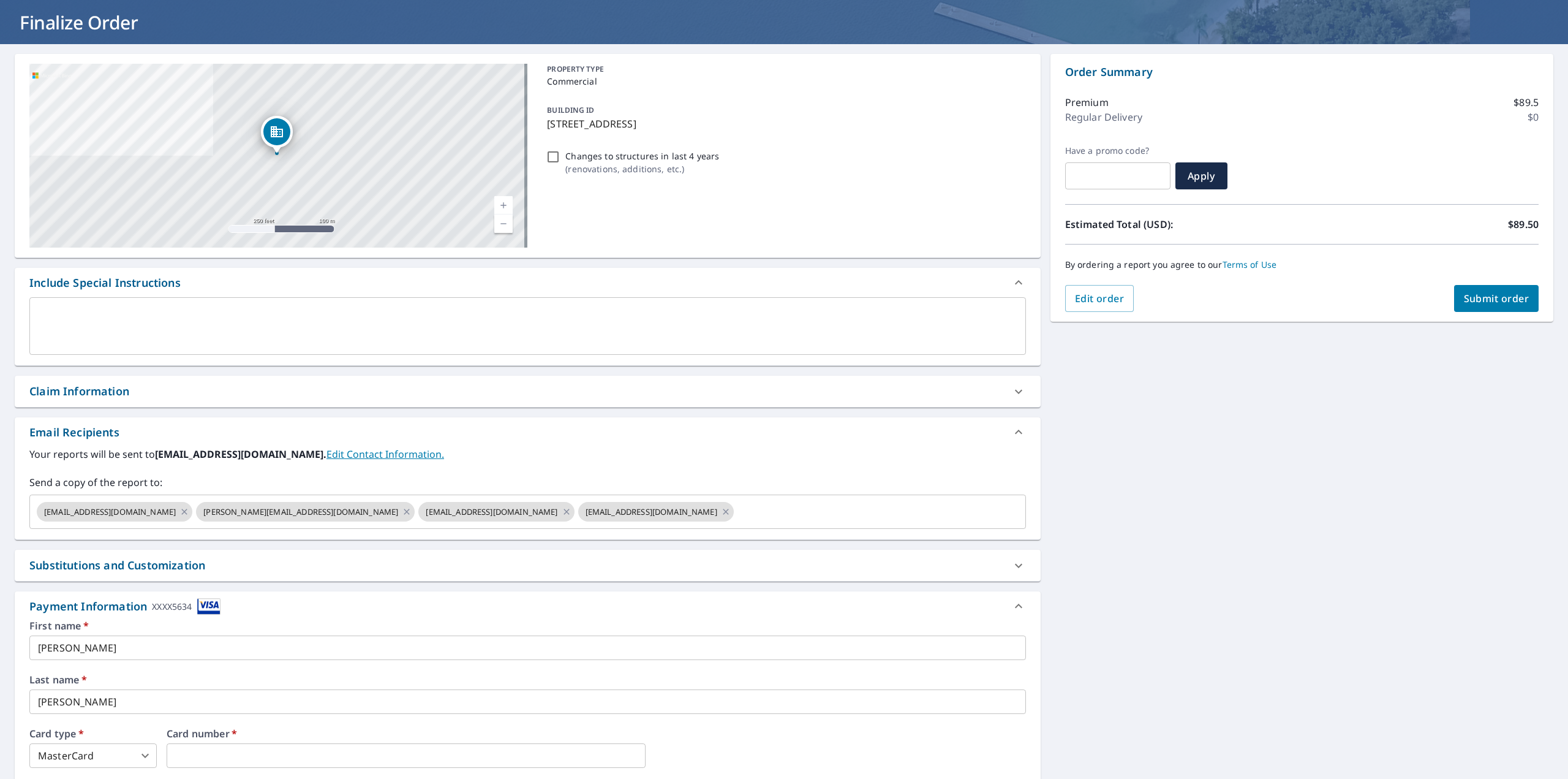
click at [1467, 299] on span "Submit order" at bounding box center [1496, 298] width 66 height 13
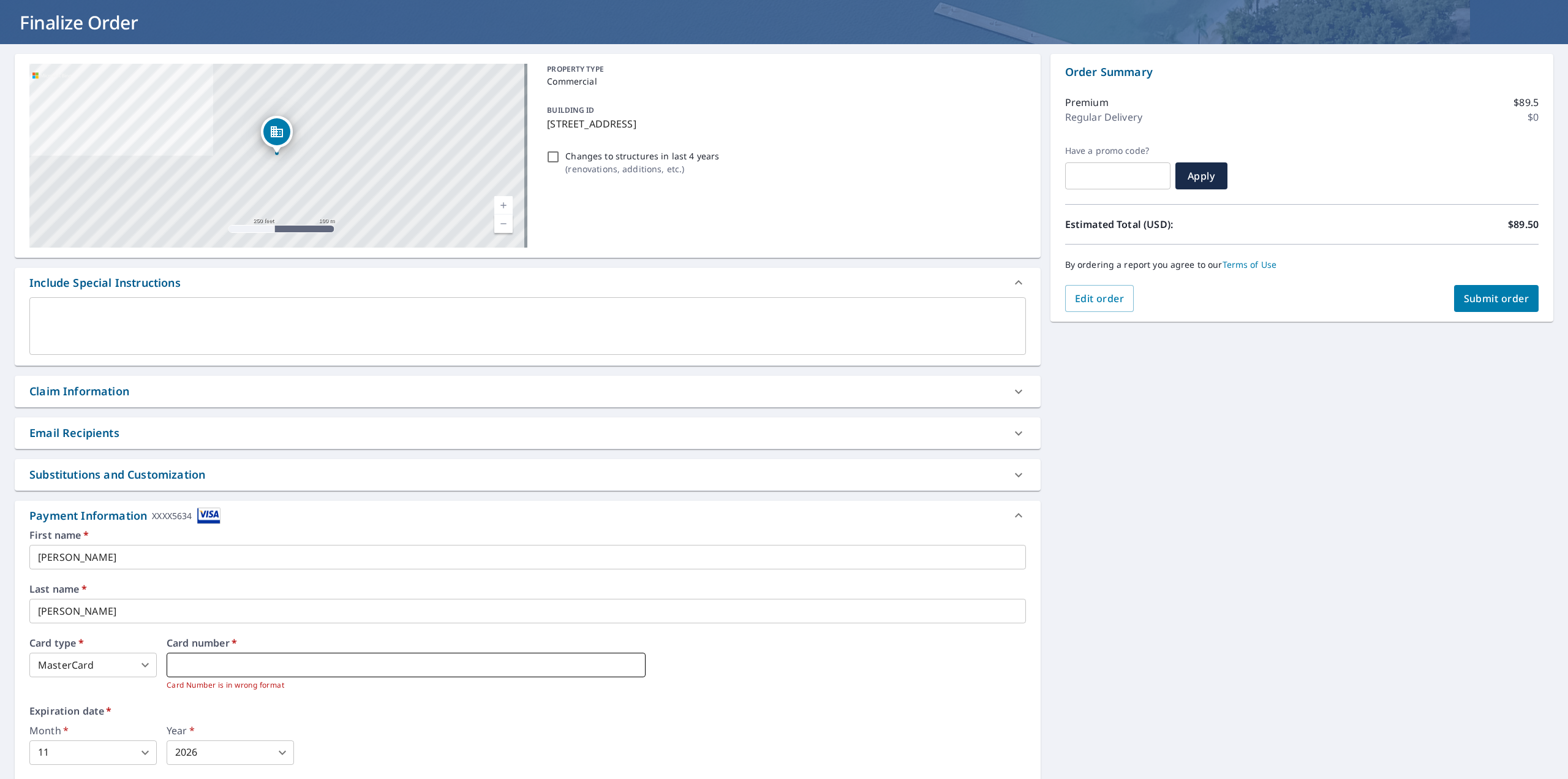
click at [195, 672] on iframe "To enrich screen reader interactions, please activate Accessibility in Grammarl…" at bounding box center [406, 665] width 479 height 25
click at [323, 705] on div "First name   * [PERSON_NAME] ​ Last name   * [PERSON_NAME] ​ Card type   * Mast…" at bounding box center [527, 667] width 996 height 275
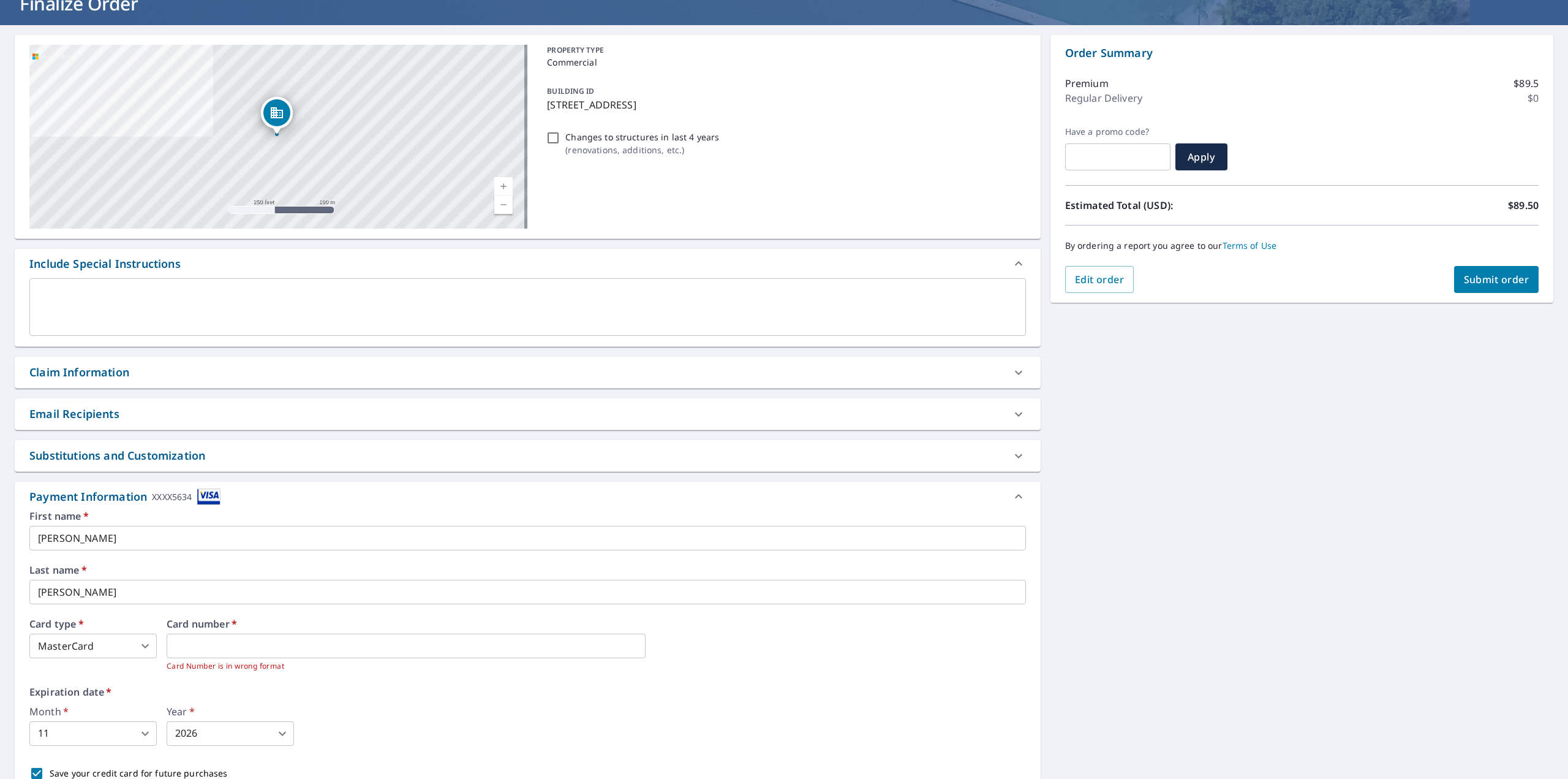
scroll to position [0, 0]
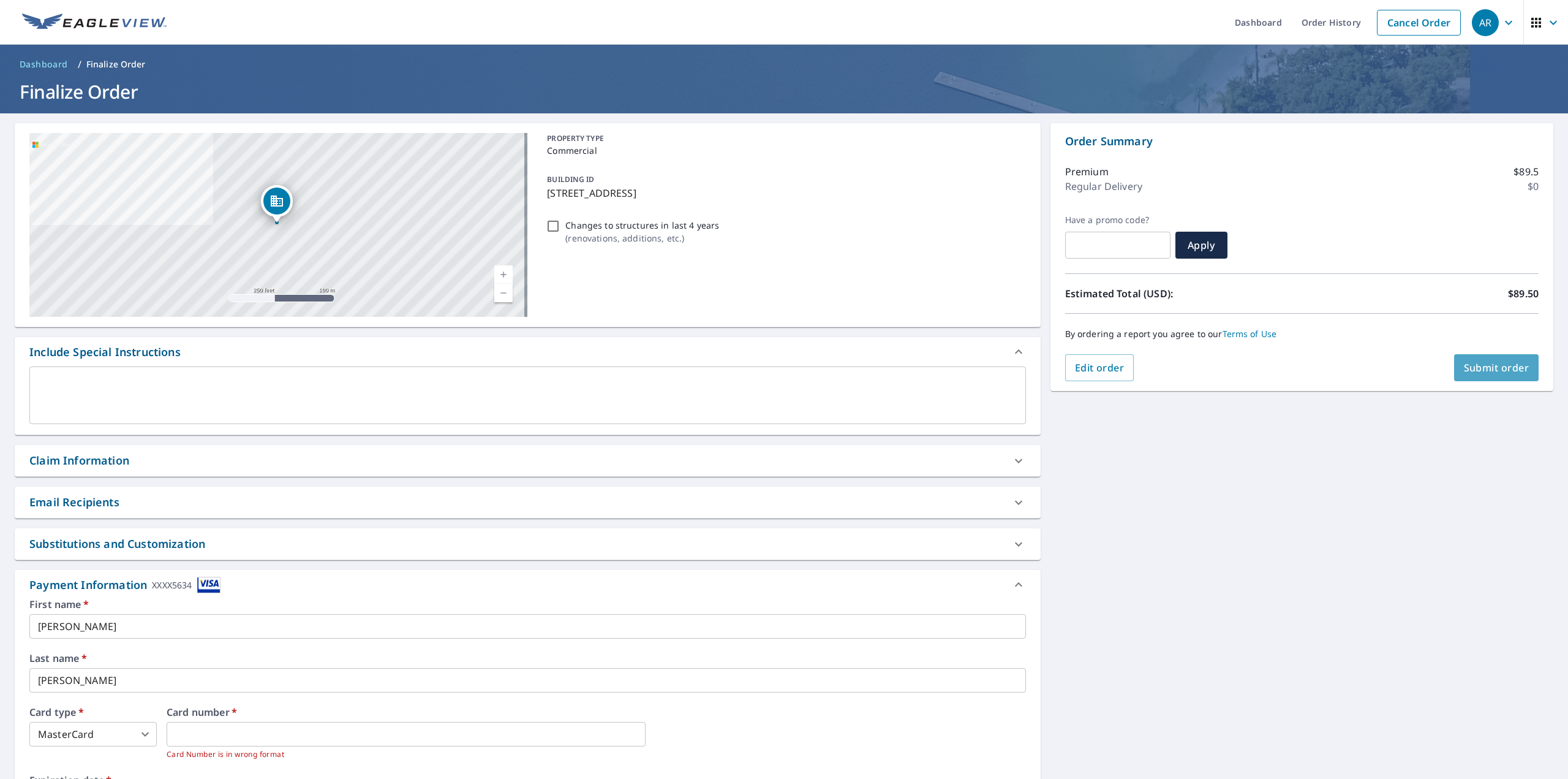
click at [1504, 370] on span "Submit order" at bounding box center [1496, 367] width 66 height 13
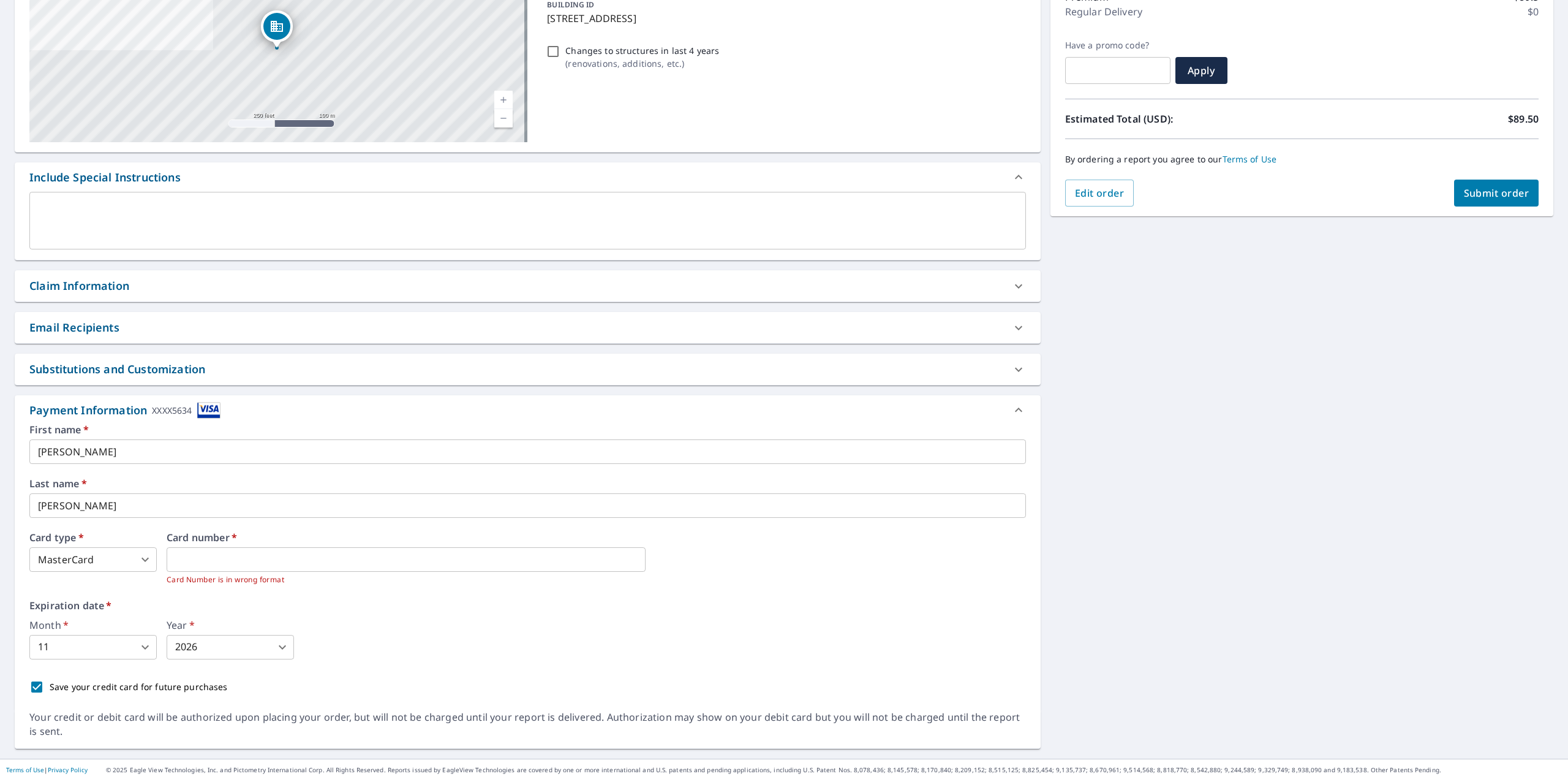
scroll to position [177, 0]
click at [74, 562] on body "AR AR Dashboard Order History Cancel Order AR Dashboard / Finalize Order Finali…" at bounding box center [784, 390] width 1568 height 779
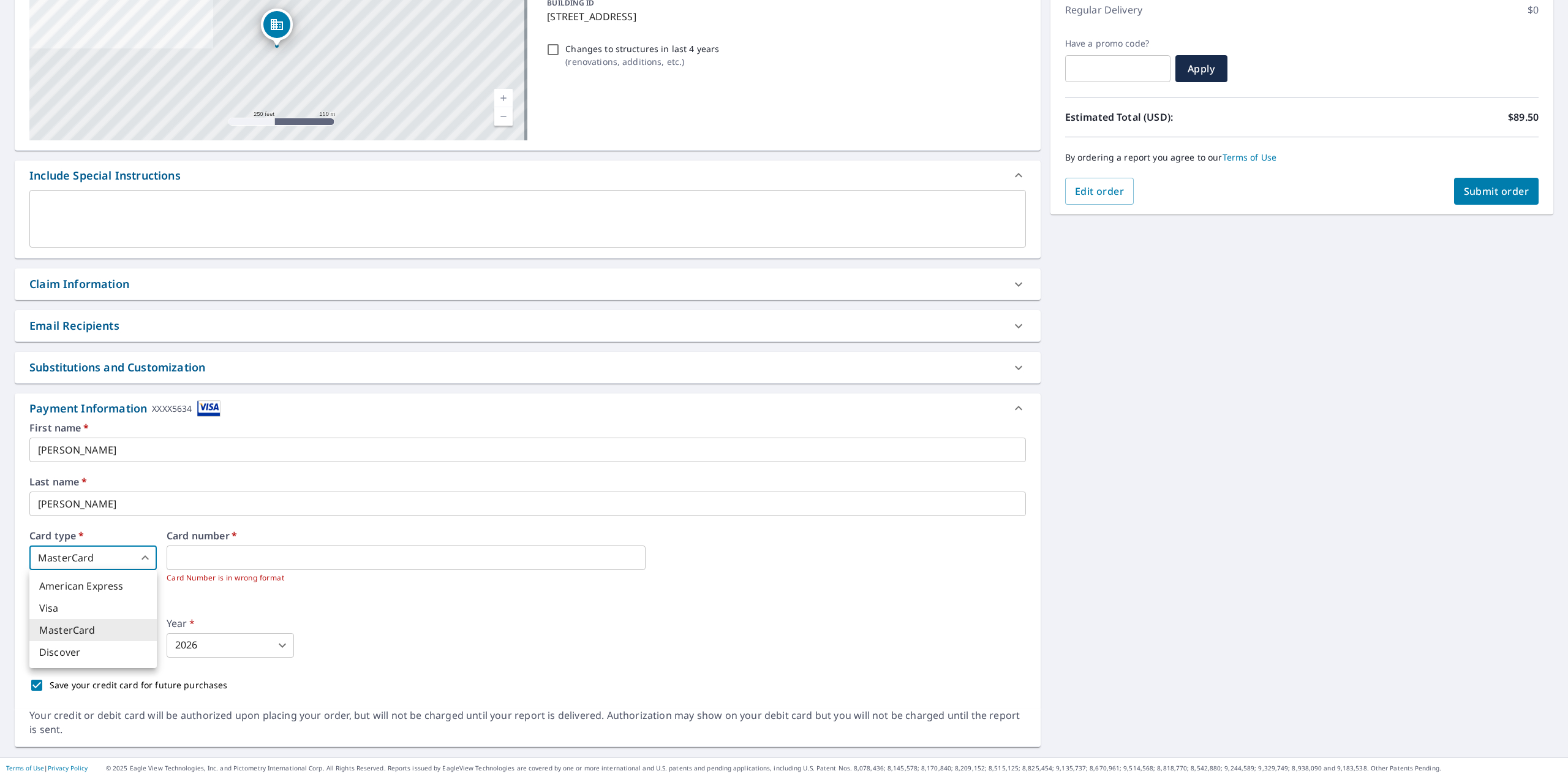
click at [71, 631] on li "MasterCard" at bounding box center [93, 630] width 128 height 22
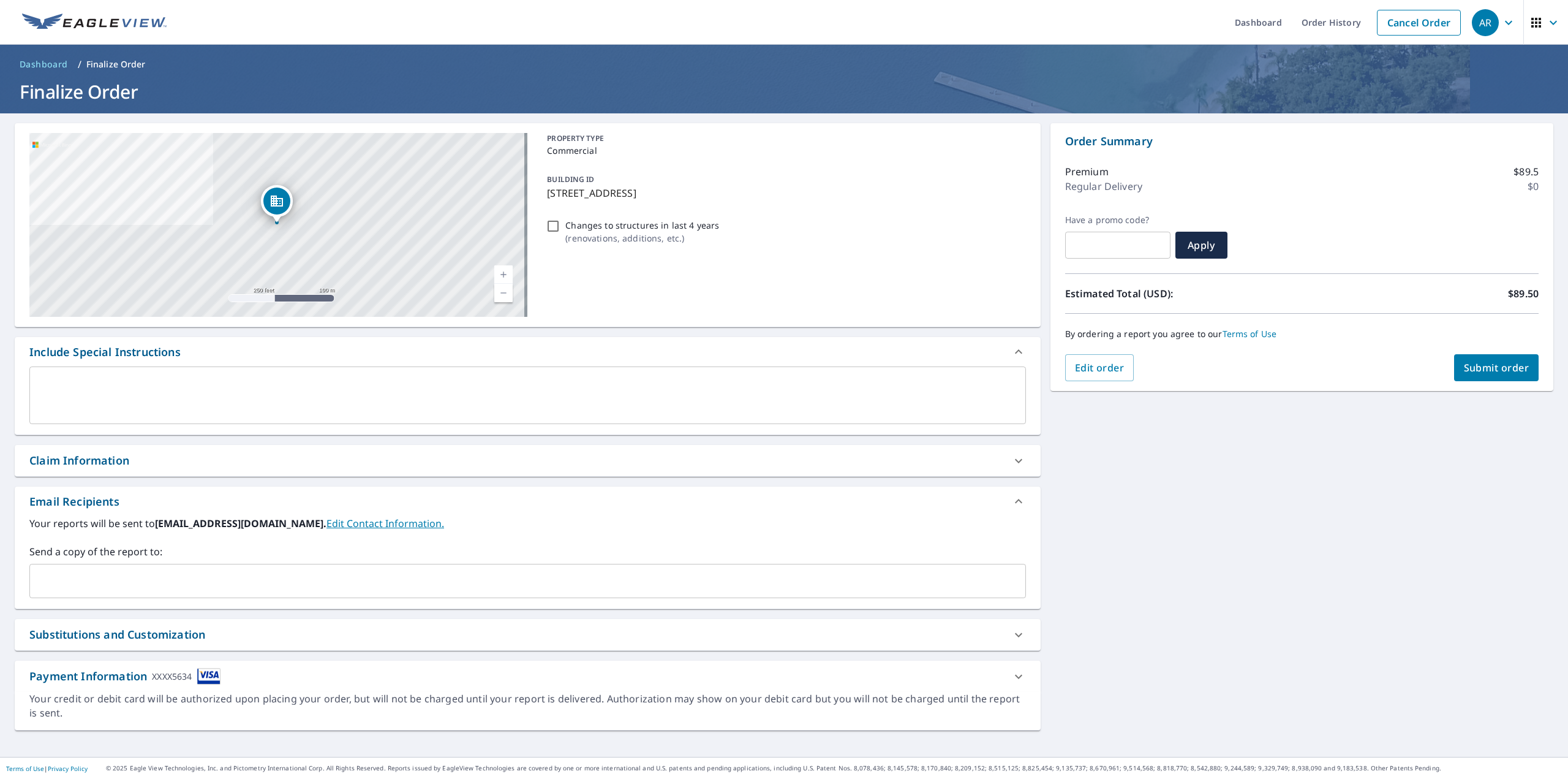
click at [96, 585] on input "text" at bounding box center [518, 581] width 967 height 23
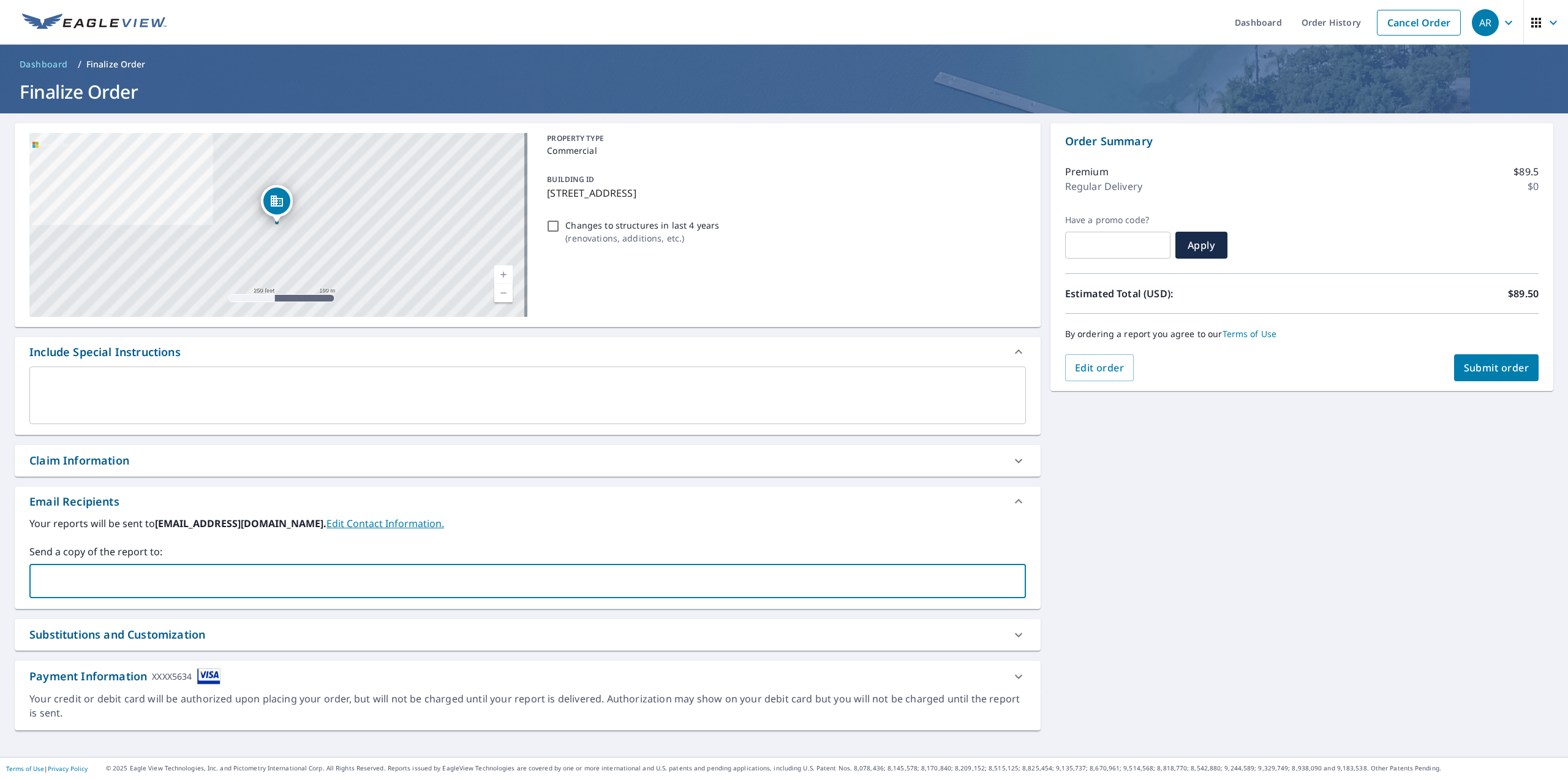
click at [55, 577] on input "text" at bounding box center [518, 581] width 967 height 23
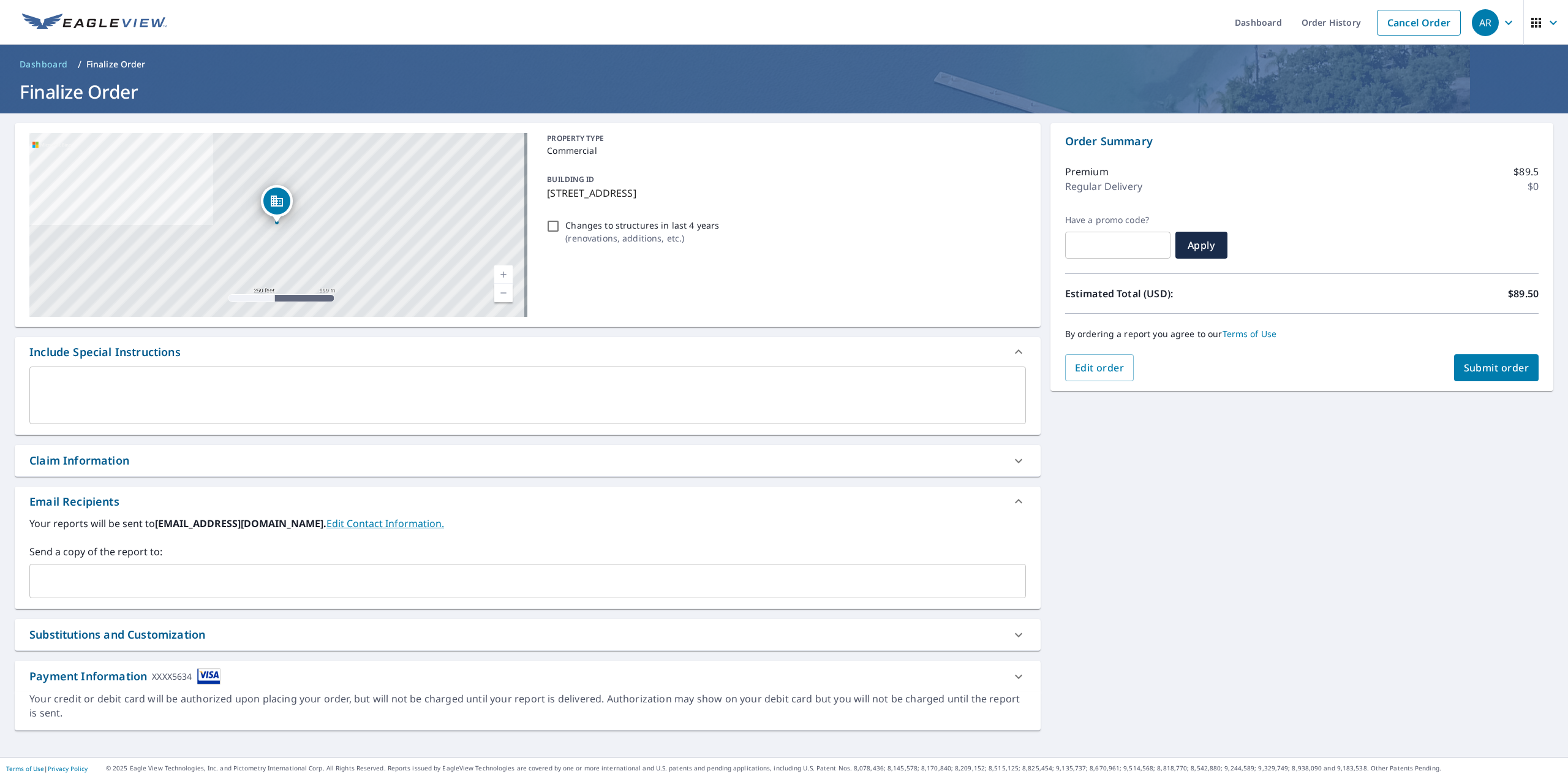
click at [430, 534] on div "Your reports will be sent to arodgers@cyeinc.com. Edit Contact Information. Sen…" at bounding box center [527, 557] width 996 height 82
click at [996, 677] on div "Payment Information XXXX5634" at bounding box center [516, 676] width 974 height 17
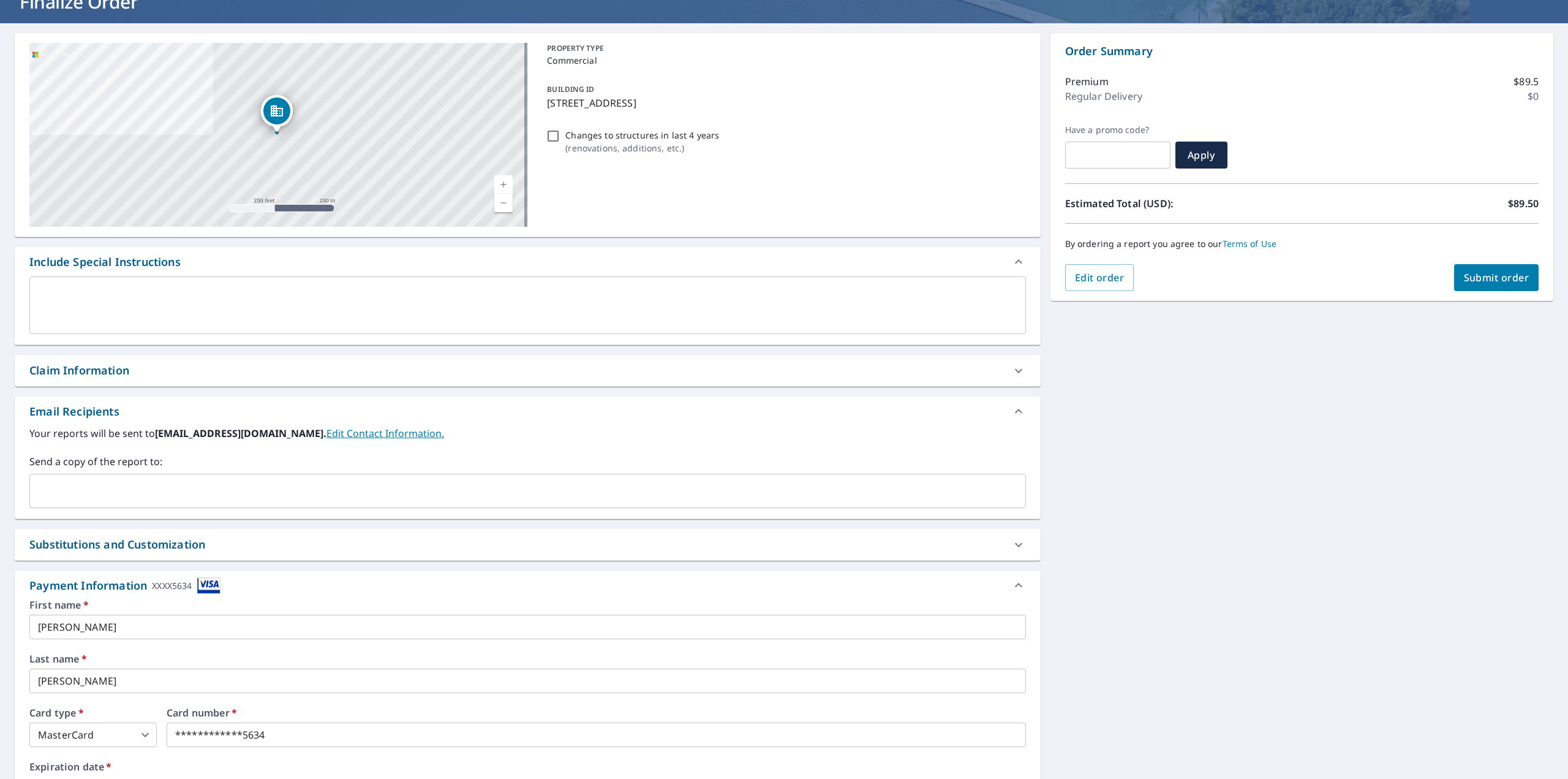
scroll to position [184, 0]
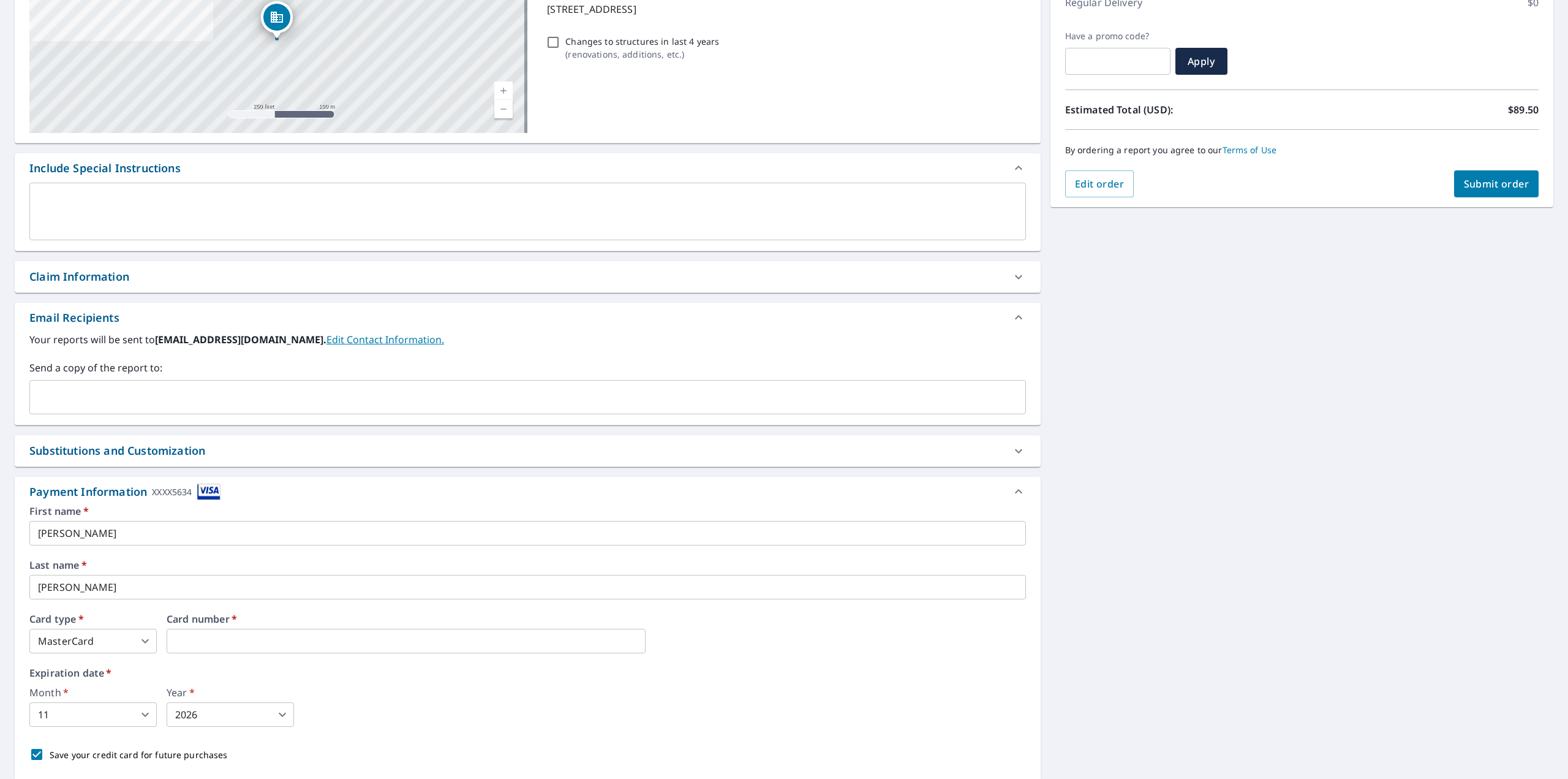
drag, startPoint x: 300, startPoint y: 634, endPoint x: 131, endPoint y: 643, distance: 169.2
click at [323, 677] on label "Expiration date   *" at bounding box center [527, 673] width 996 height 10
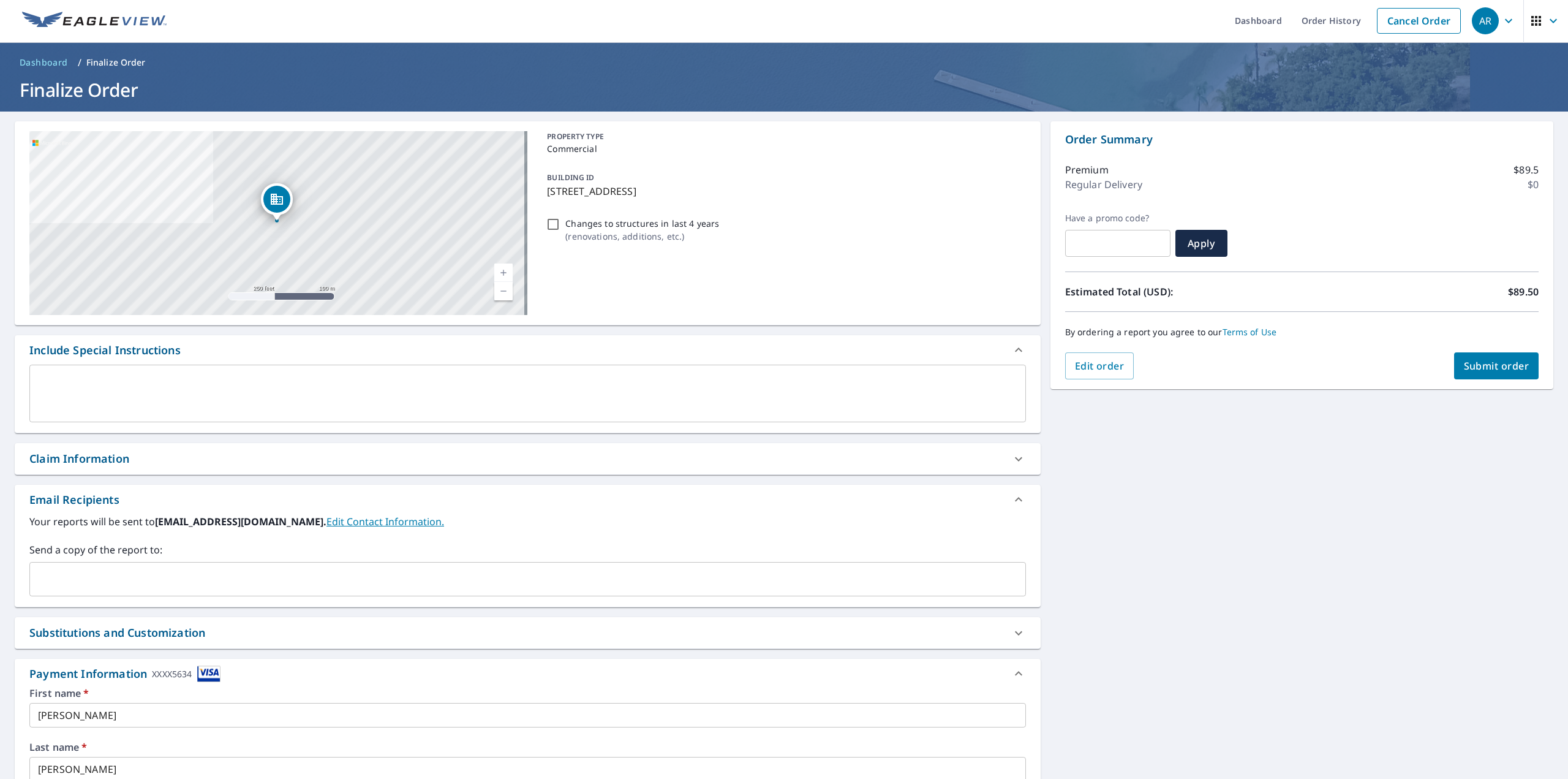
scroll to position [0, 0]
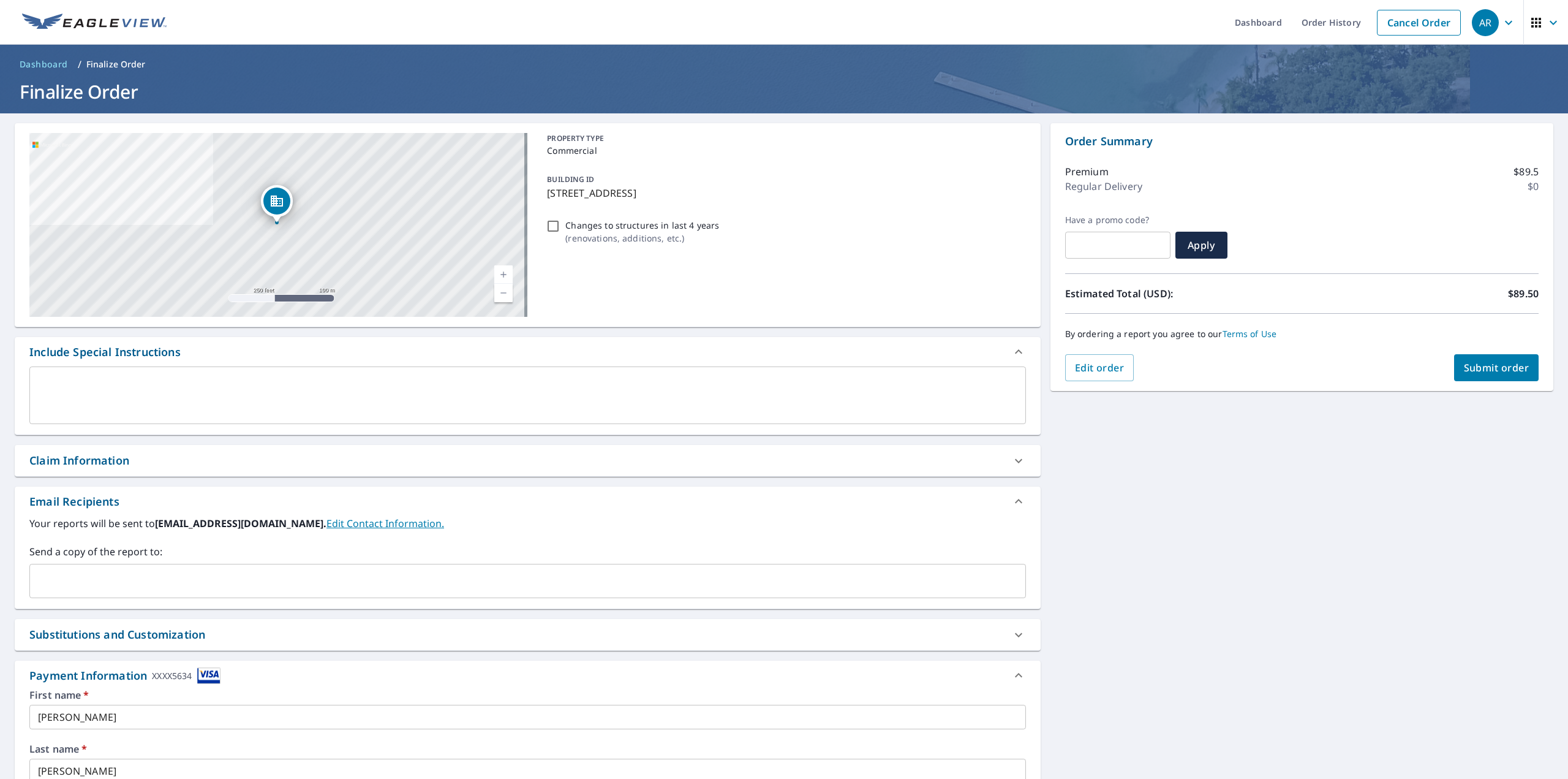
click at [1471, 366] on span "Submit order" at bounding box center [1496, 367] width 66 height 13
